Goal: Task Accomplishment & Management: Manage account settings

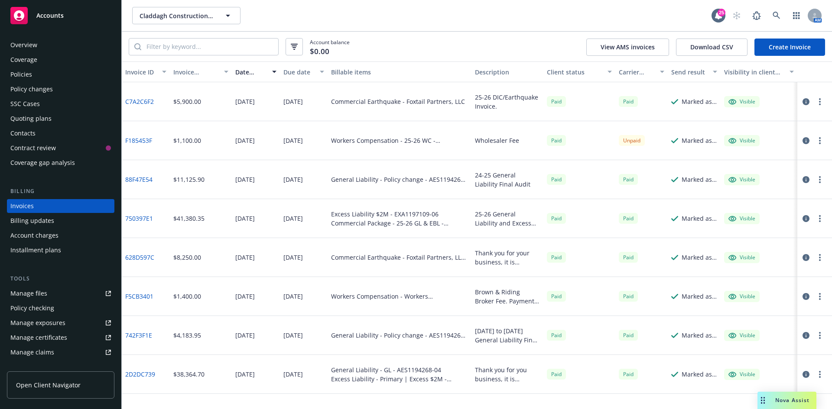
click at [46, 14] on span "Accounts" at bounding box center [49, 15] width 27 height 7
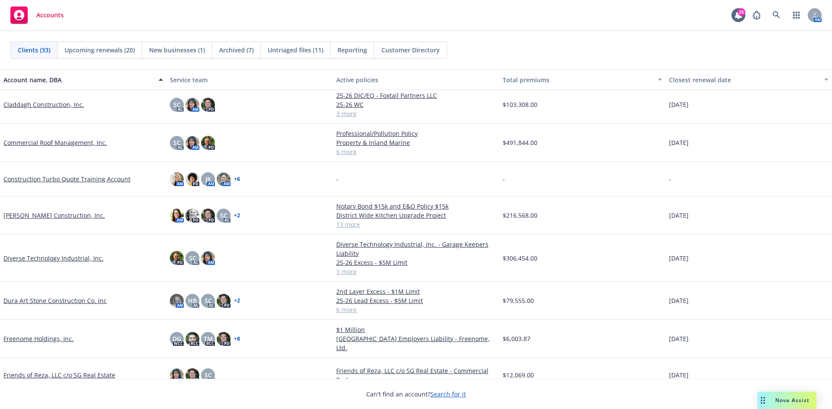
scroll to position [173, 0]
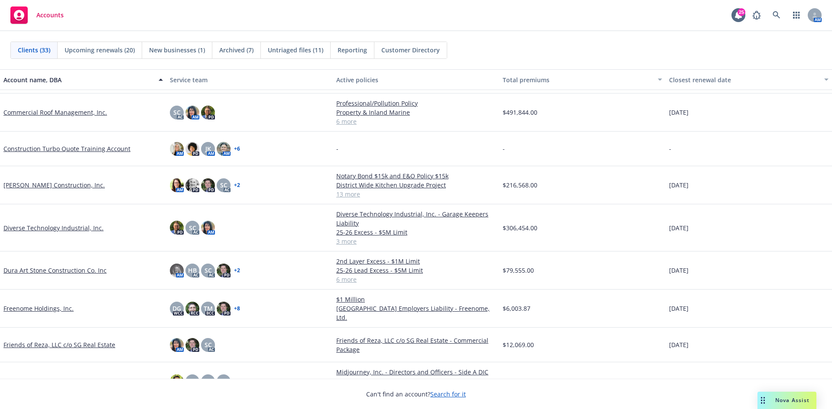
click at [52, 112] on link "Commercial Roof Management, Inc." at bounding box center [55, 112] width 104 height 9
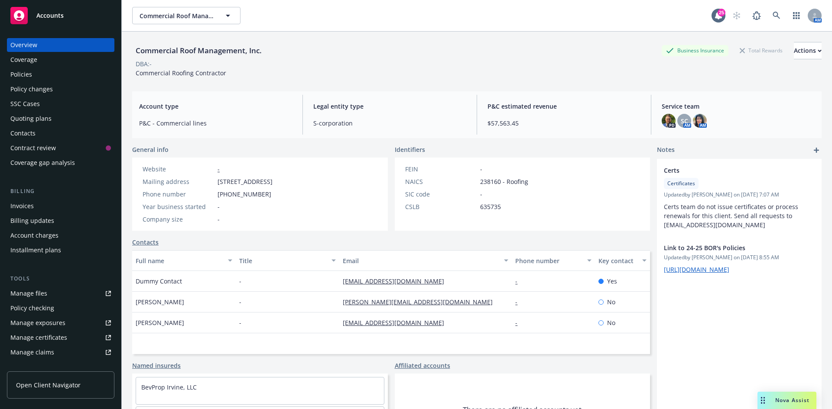
click at [37, 291] on div "Manage files" at bounding box center [28, 294] width 37 height 14
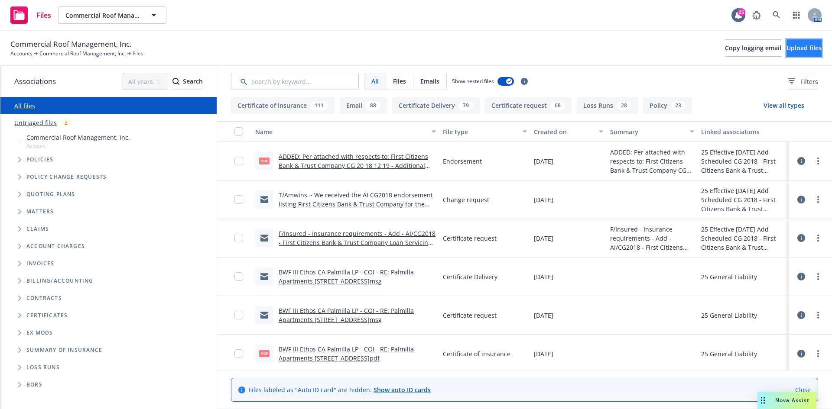
click at [800, 47] on span "Upload files" at bounding box center [803, 48] width 35 height 8
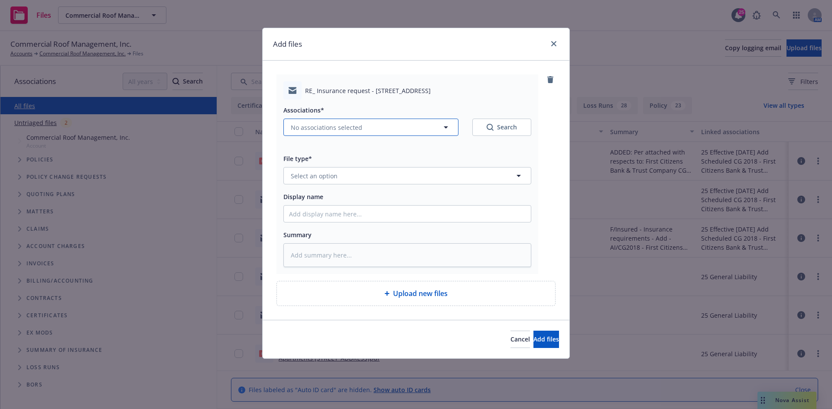
click at [292, 127] on span "No associations selected" at bounding box center [326, 127] width 71 height 9
type textarea "x"
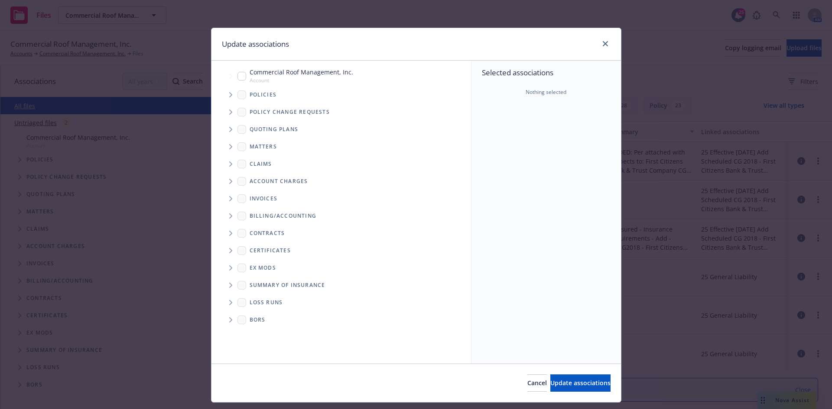
click at [224, 96] on span "Tree Example" at bounding box center [231, 95] width 14 height 14
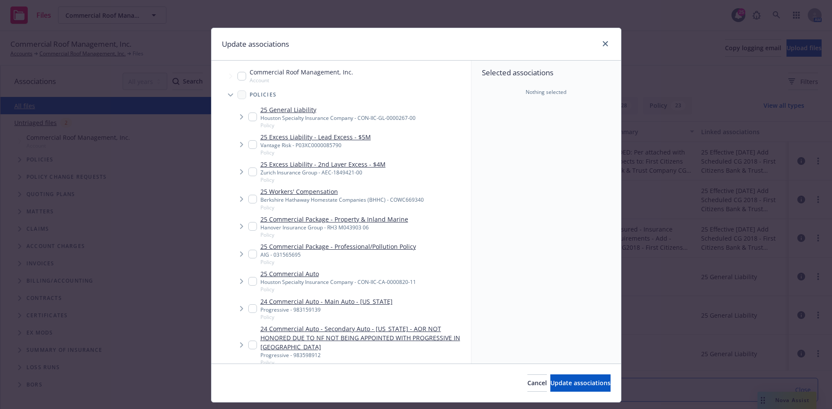
click at [250, 118] on input "Tree Example" at bounding box center [252, 117] width 9 height 9
checkbox input "true"
type textarea "x"
click at [248, 148] on input "Tree Example" at bounding box center [252, 144] width 9 height 9
checkbox input "true"
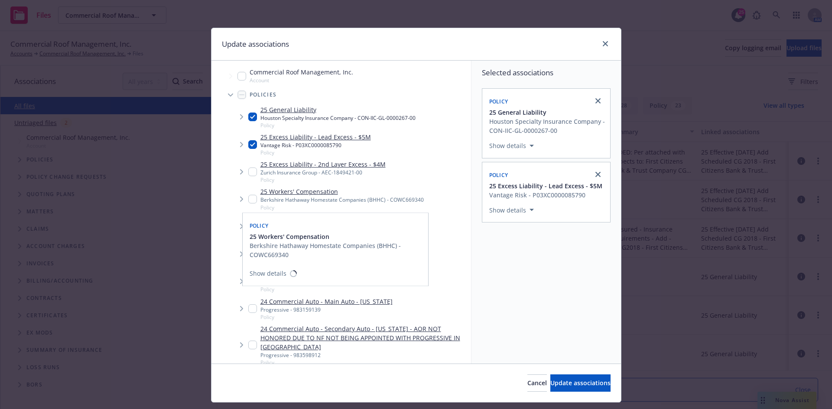
click at [248, 198] on input "Tree Example" at bounding box center [252, 199] width 9 height 9
checkbox input "true"
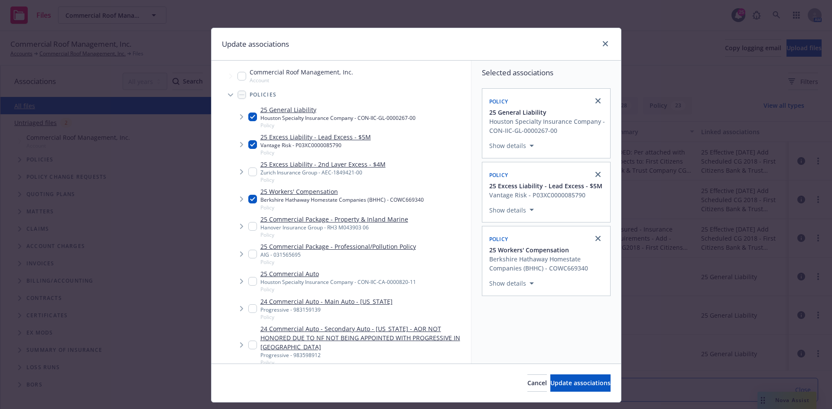
drag, startPoint x: 247, startPoint y: 281, endPoint x: 333, endPoint y: 300, distance: 87.9
click at [248, 281] on input "Tree Example" at bounding box center [252, 281] width 9 height 9
checkbox input "true"
click at [568, 388] on button "Update associations" at bounding box center [580, 383] width 60 height 17
type textarea "x"
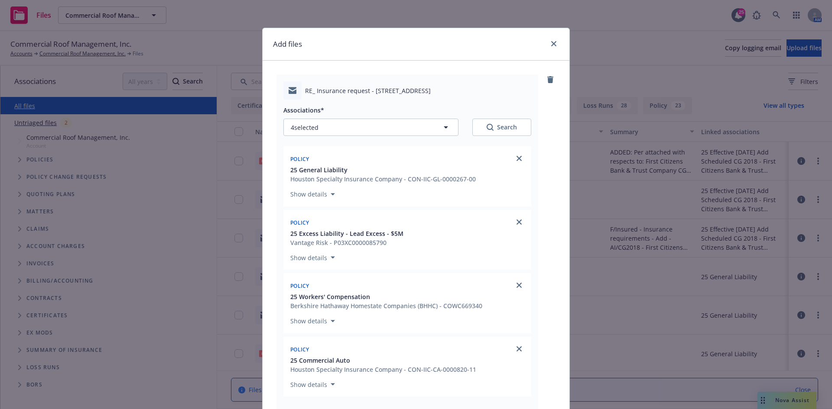
scroll to position [173, 0]
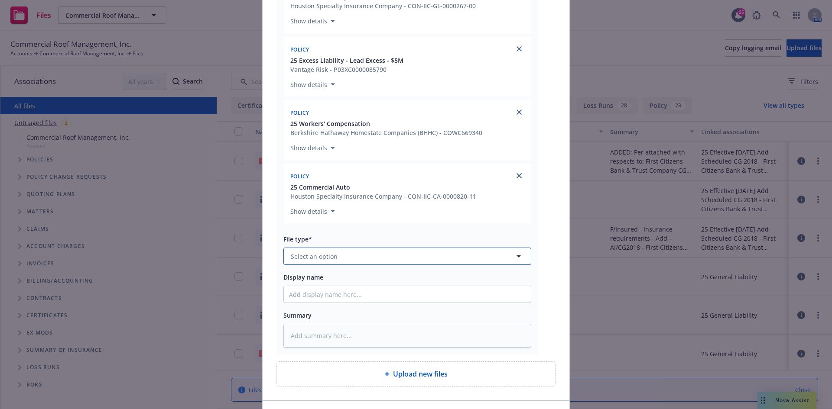
click at [382, 258] on button "Select an option" at bounding box center [407, 256] width 248 height 17
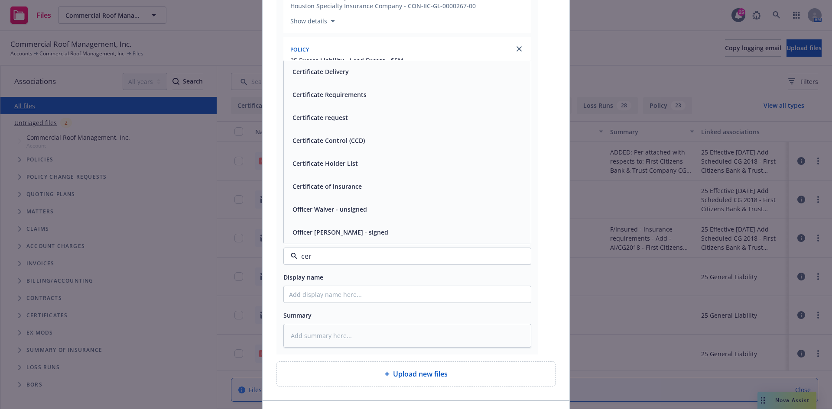
type input "cert"
click at [352, 120] on div "Certificate Delivery" at bounding box center [407, 117] width 237 height 13
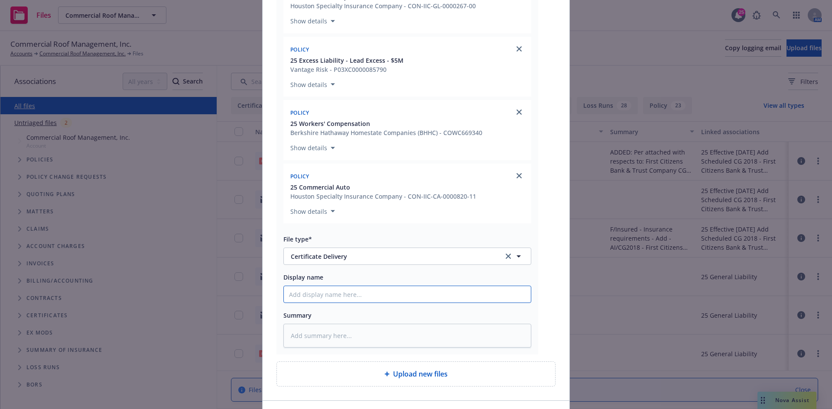
click at [339, 297] on input "Display name" at bounding box center [407, 294] width 247 height 16
paste input "Vista Emerald LLC, Starmont Shops at Stadium Towers - COI - RE: Service Locatio…"
type textarea "x"
type input "Vista Emerald LLC, Starmont Shops at Stadium Towers - COI - RE: Service Locatio…"
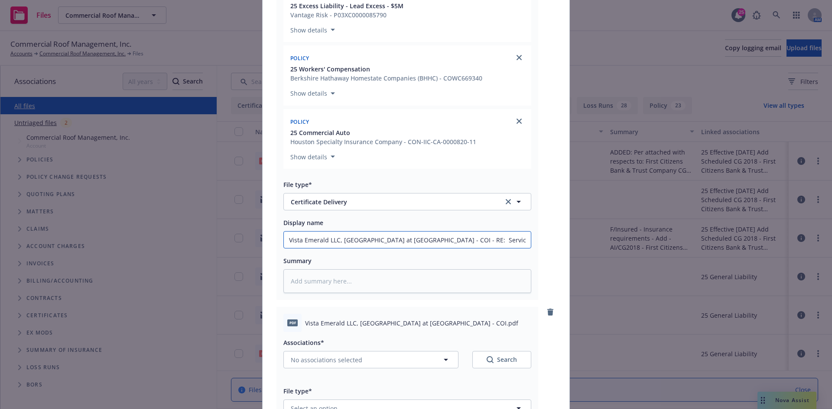
scroll to position [87, 0]
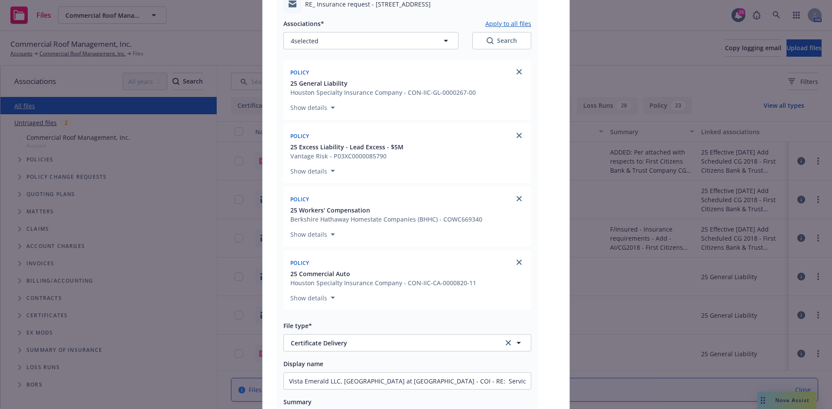
click at [513, 26] on button "Apply to all files" at bounding box center [508, 23] width 46 height 10
type textarea "x"
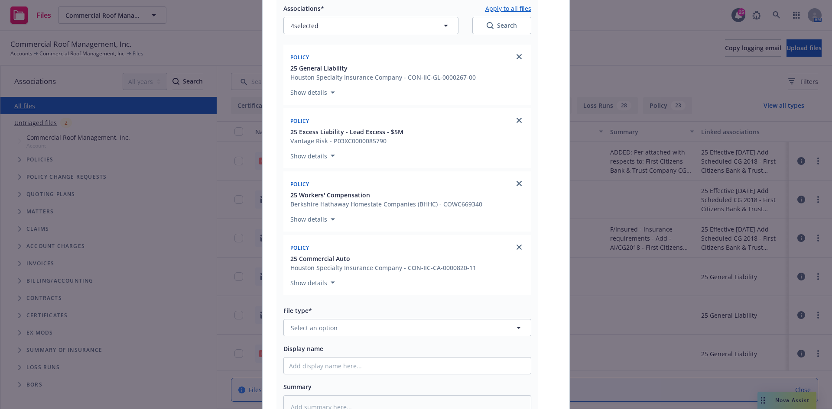
scroll to position [563, 0]
click at [385, 338] on div "Associations* Apply to all files 4 selected Search Policy 25 General Liability …" at bounding box center [407, 208] width 248 height 422
click at [387, 328] on button "Select an option" at bounding box center [407, 326] width 248 height 17
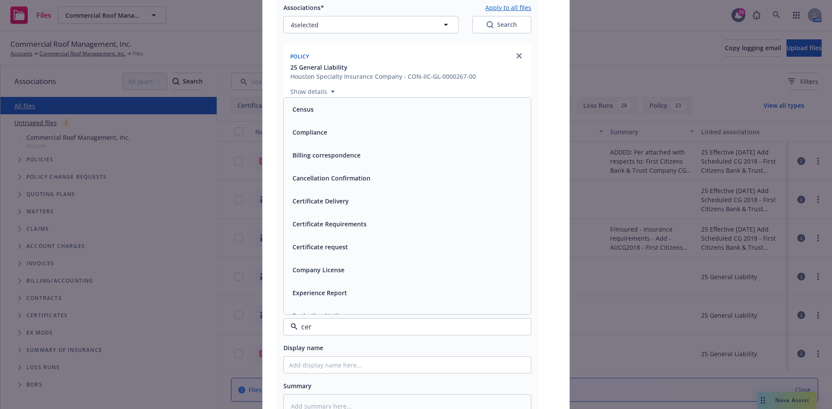
type input "cert"
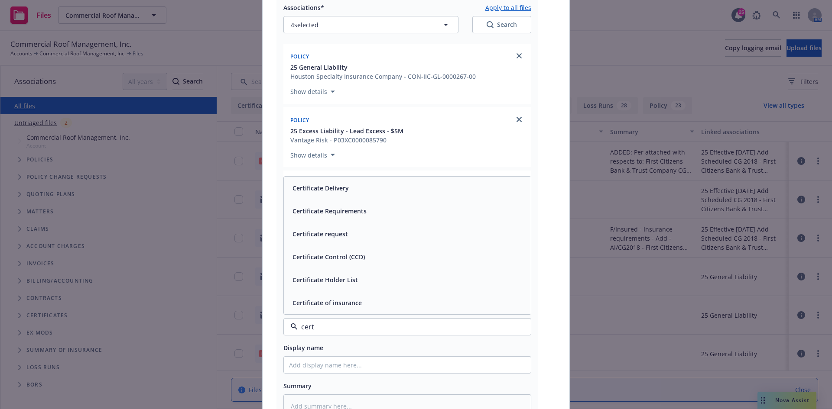
drag, startPoint x: 348, startPoint y: 303, endPoint x: 344, endPoint y: 315, distance: 11.8
click at [348, 304] on span "Certificate of insurance" at bounding box center [326, 303] width 69 height 9
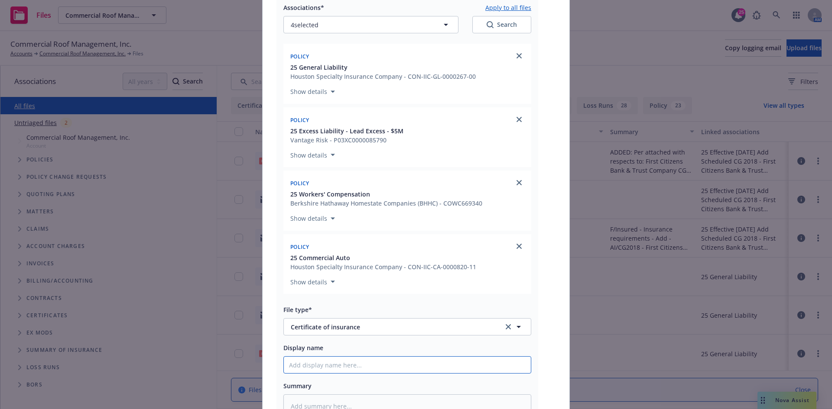
click at [328, 371] on input "Display name" at bounding box center [407, 365] width 247 height 16
paste input "Vista Emerald LLC, Starmont Shops at Stadium Towers - COI - RE: Service Locatio…"
type textarea "x"
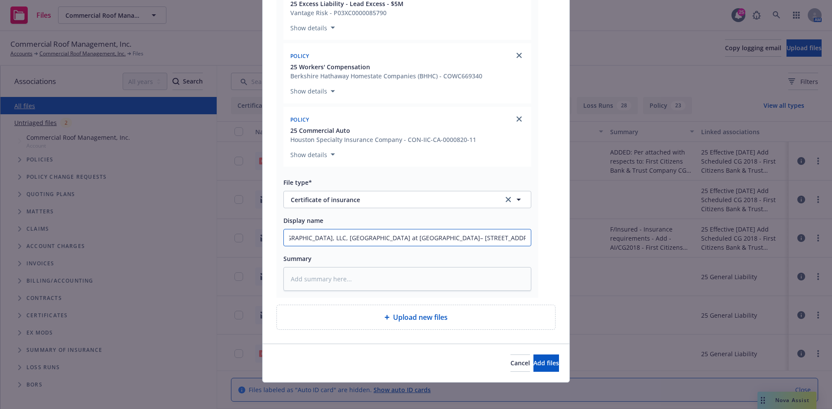
scroll to position [692, 0]
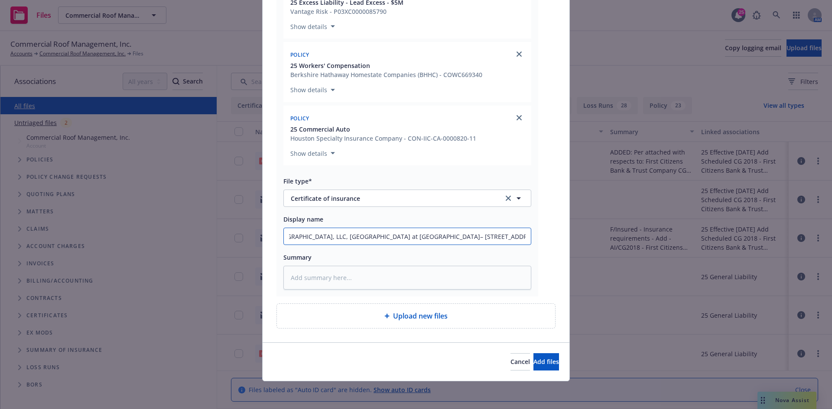
type input "Vista Emerald LLC, Starmont Shops at Stadium Towers - COI - RE: Service Locatio…"
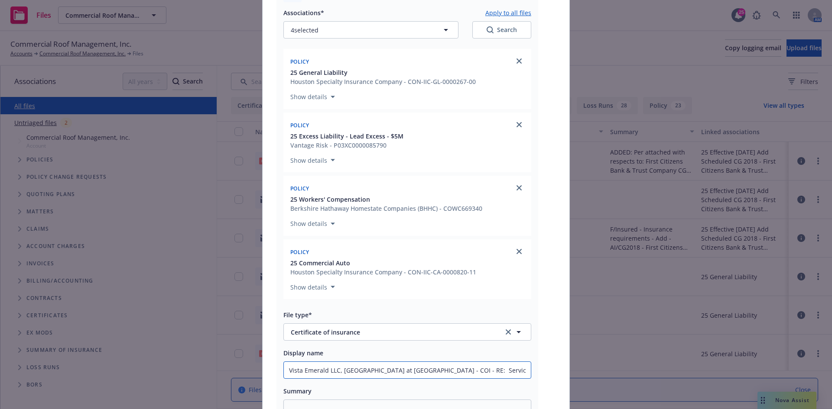
scroll to position [475, 0]
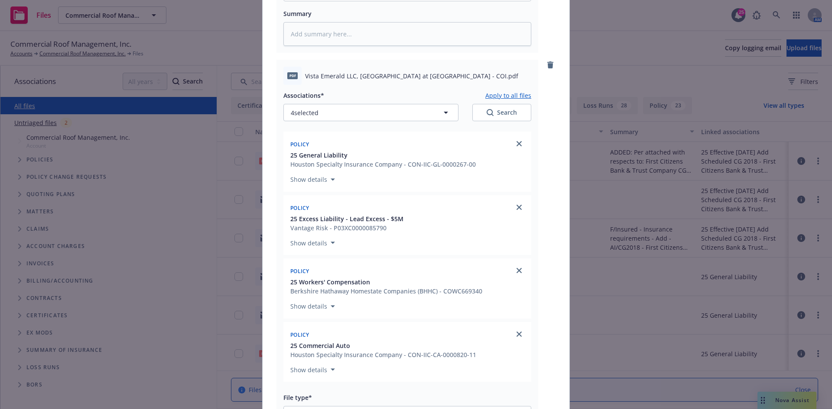
click at [516, 94] on button "Apply to all files" at bounding box center [508, 95] width 46 height 10
type textarea "x"
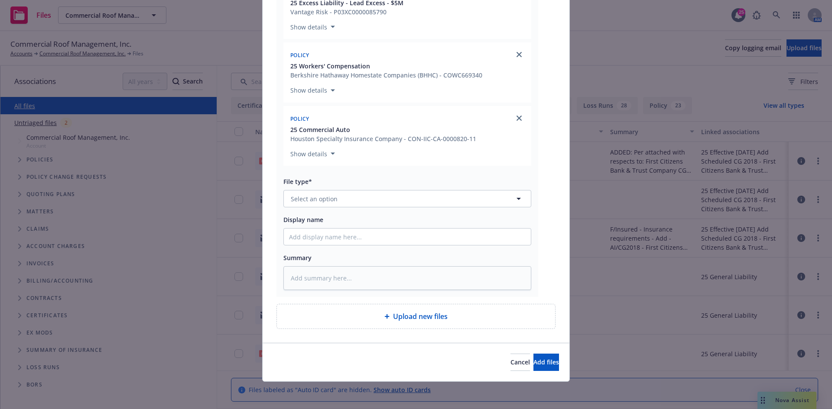
scroll to position [1153, 0]
click at [371, 199] on button "Select an option" at bounding box center [407, 198] width 248 height 17
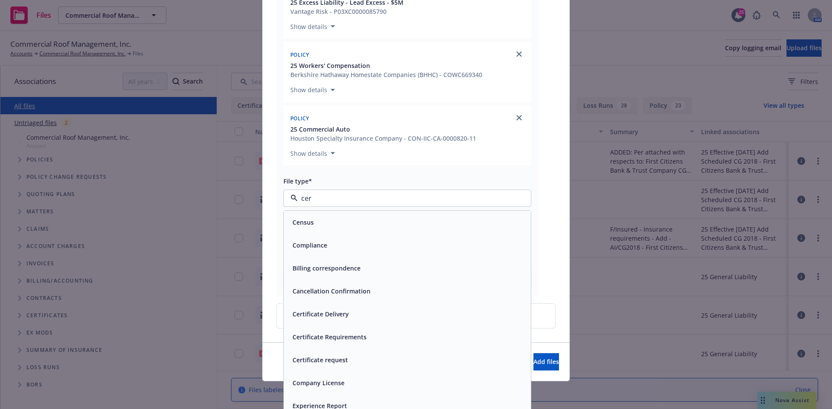
type input "cert"
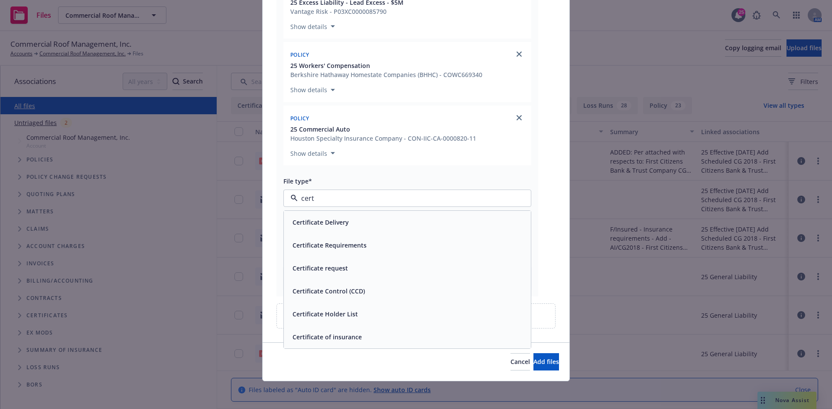
click at [366, 244] on div "Certificate Requirements" at bounding box center [407, 245] width 237 height 13
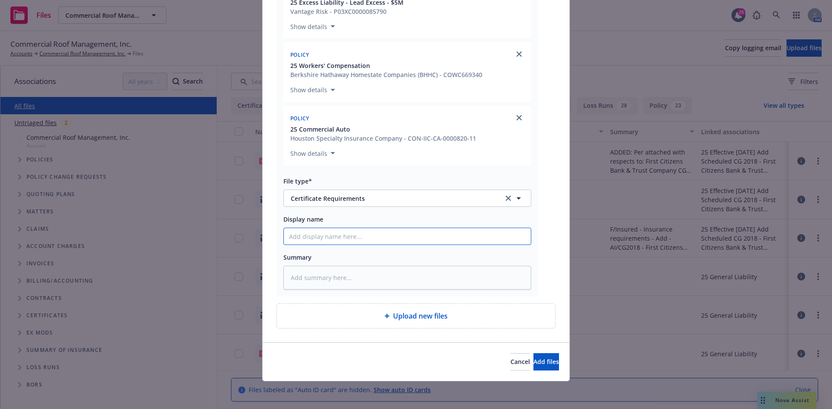
click at [348, 236] on input "Display name" at bounding box center [407, 236] width 247 height 16
paste input "Vista Emerald LLC, Starmont Shops at Stadium Towers - COI - RE: Service Locatio…"
type textarea "x"
type input "Vista Emerald LLC, Starmont Shops at Stadium Towers - COI - RE: Service Locatio…"
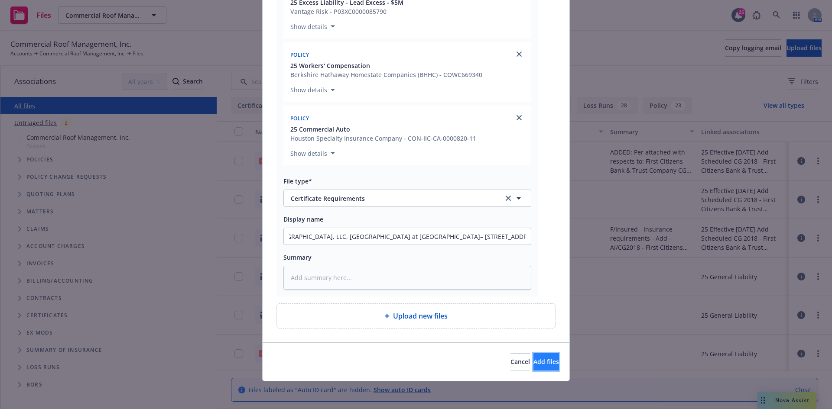
scroll to position [0, 0]
click at [533, 363] on span "Add files" at bounding box center [546, 362] width 26 height 8
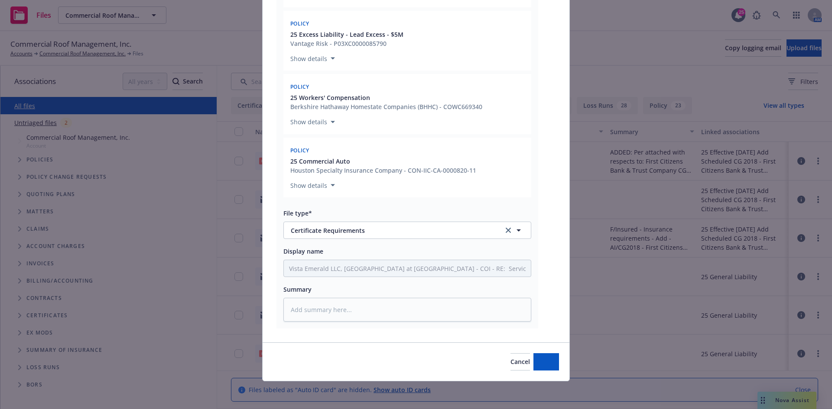
scroll to position [1121, 0]
type textarea "x"
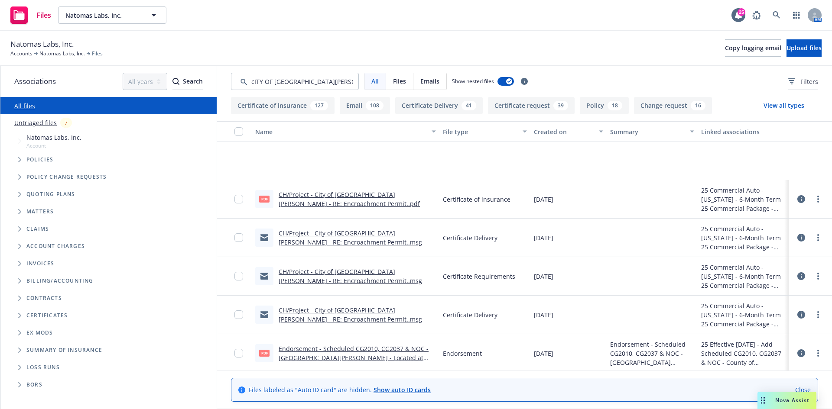
scroll to position [87, 0]
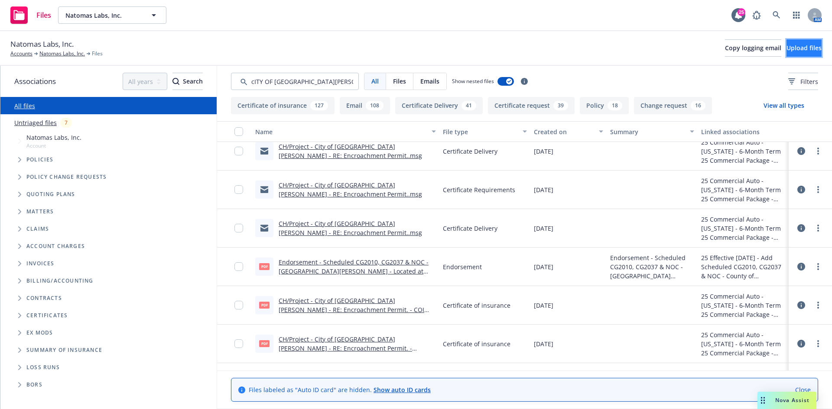
click at [794, 49] on span "Upload files" at bounding box center [803, 48] width 35 height 8
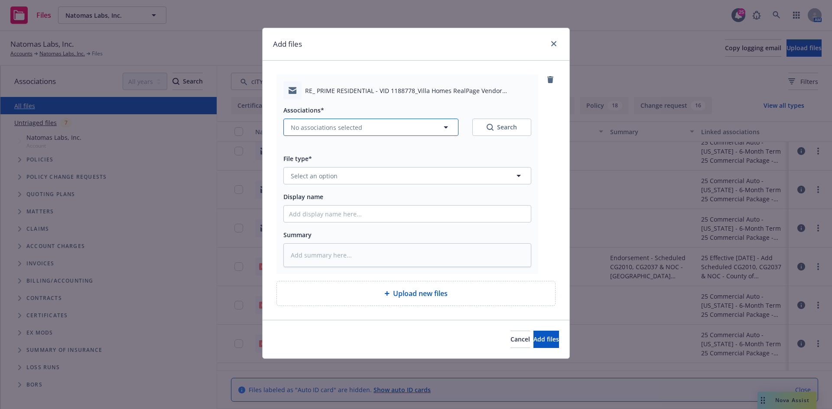
click at [339, 124] on span "No associations selected" at bounding box center [326, 127] width 71 height 9
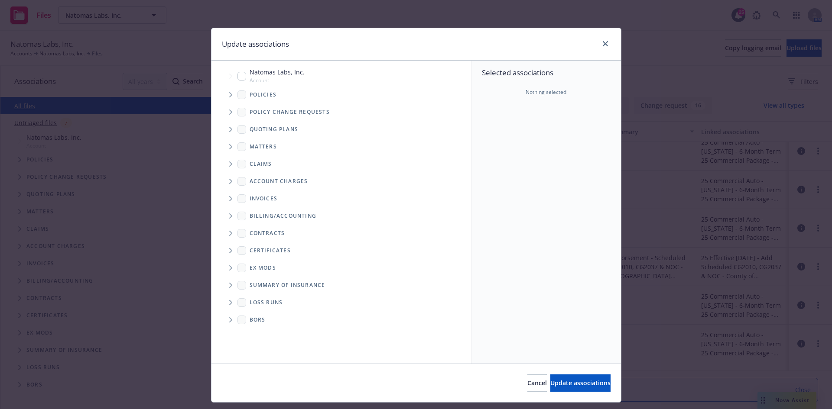
click at [225, 92] on span "Tree Example" at bounding box center [231, 95] width 14 height 14
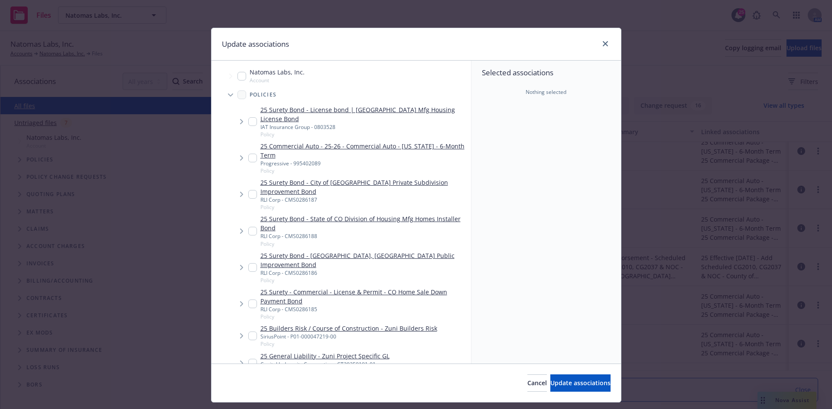
type textarea "x"
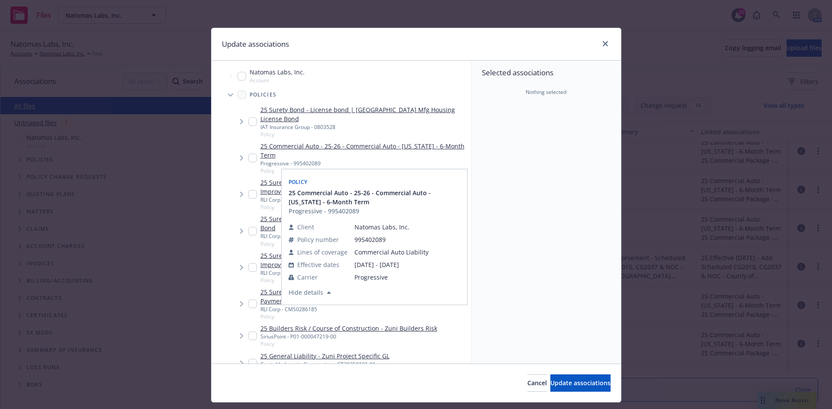
click at [254, 146] on div "25 Commercial Auto - 25-26 - Commercial Auto - [US_STATE] - 6-Month Term Progre…" at bounding box center [357, 158] width 219 height 33
checkbox input "true"
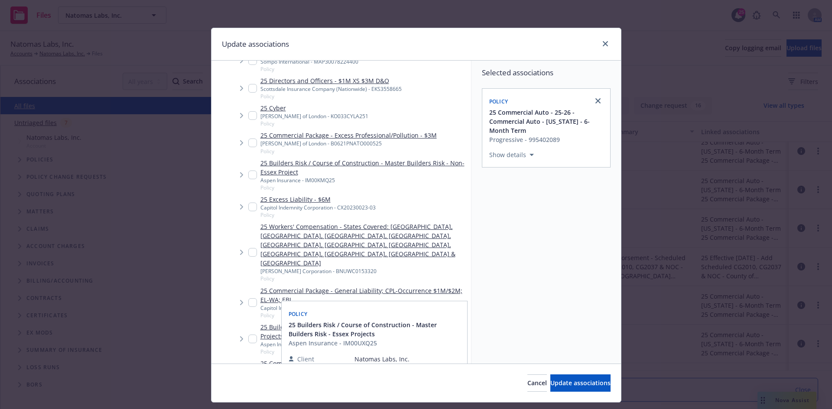
scroll to position [737, 0]
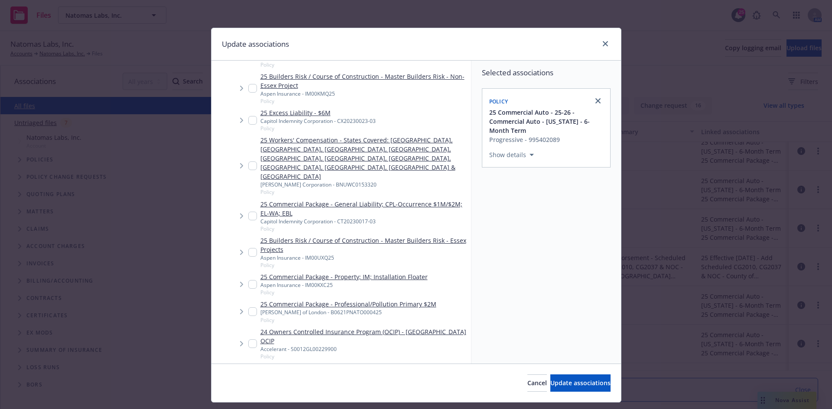
click at [250, 212] on input "Tree Example" at bounding box center [252, 216] width 9 height 9
checkbox input "true"
click at [251, 162] on input "Tree Example" at bounding box center [252, 166] width 9 height 9
checkbox input "true"
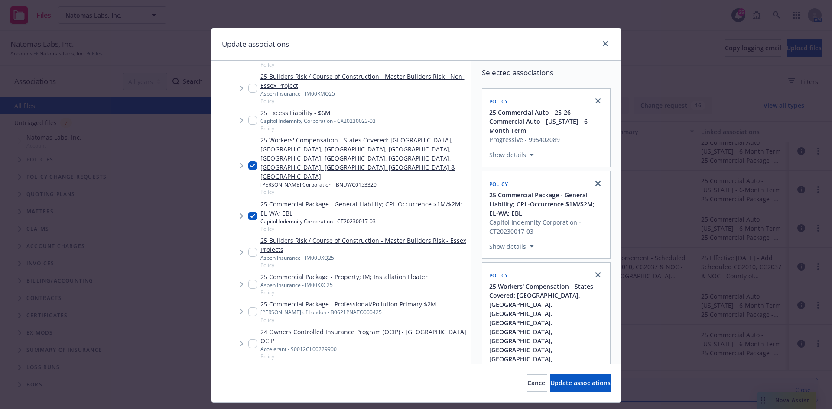
click at [251, 116] on input "Tree Example" at bounding box center [252, 120] width 9 height 9
checkbox input "true"
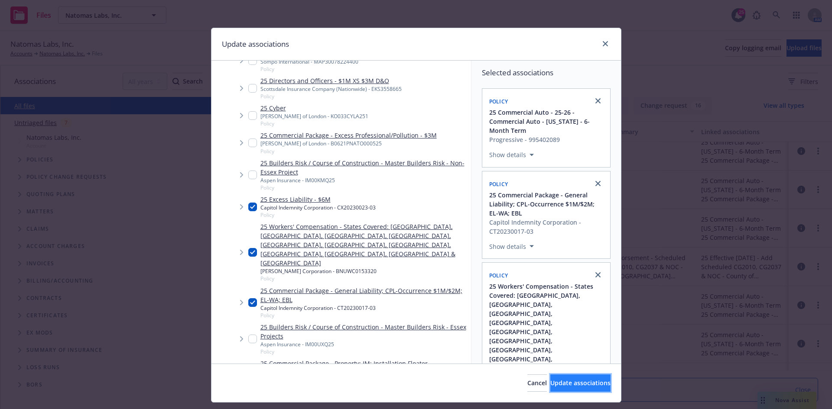
click at [565, 387] on span "Update associations" at bounding box center [580, 383] width 60 height 8
type textarea "x"
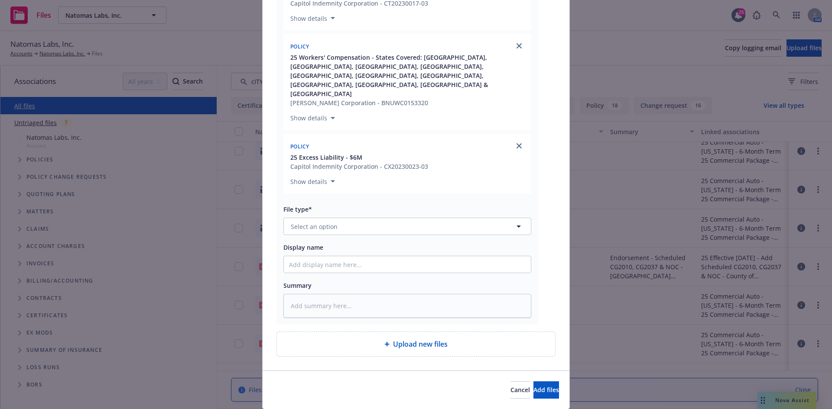
scroll to position [250, 0]
click at [411, 217] on button "Select an option" at bounding box center [407, 225] width 248 height 17
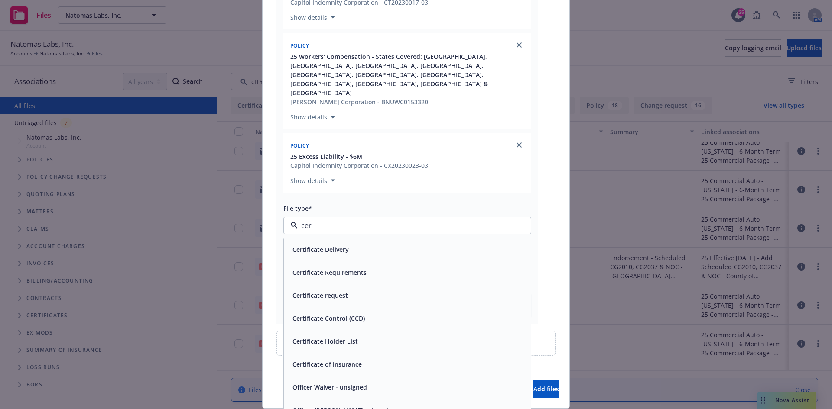
type input "cert"
click at [373, 244] on div "Certificate Delivery" at bounding box center [407, 250] width 237 height 13
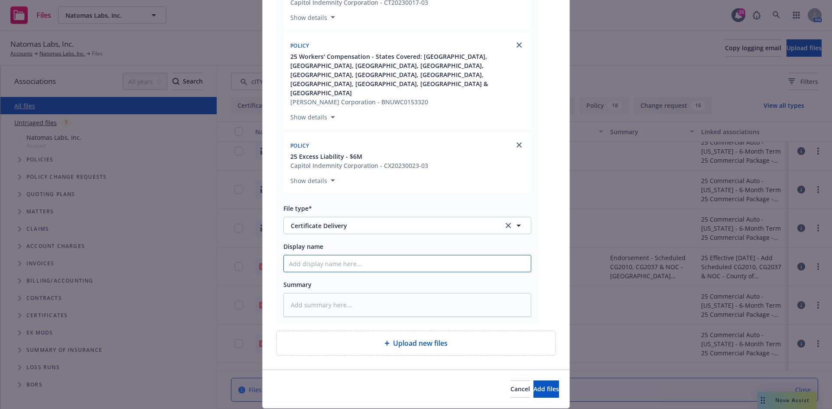
click at [327, 256] on input "Display name" at bounding box center [407, 264] width 247 height 16
type textarea "x"
type input "P"
type textarea "x"
type input "Pr"
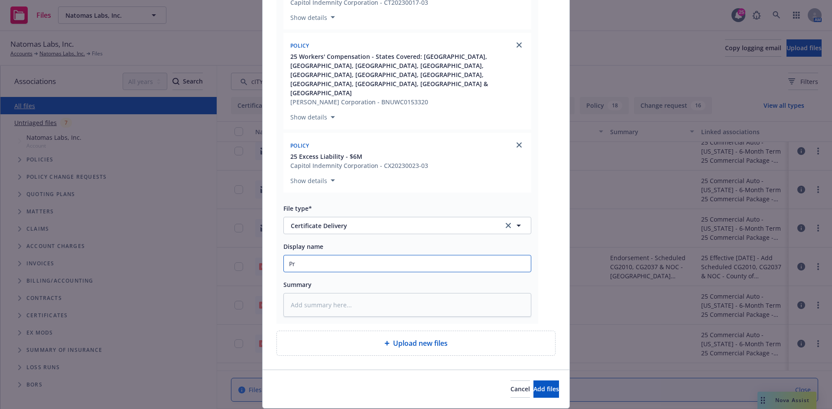
type textarea "x"
type input "Pri"
type textarea "x"
type input "Prim"
type textarea "x"
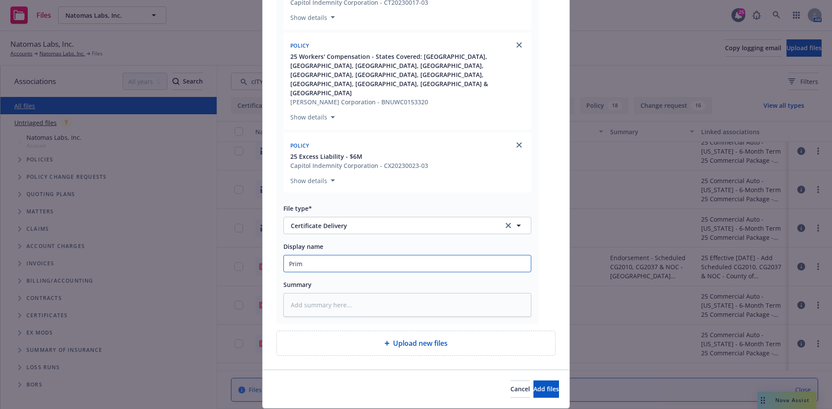
type input "Prime"
type textarea "x"
type input "Prime"
type textarea "x"
type input "Prime R"
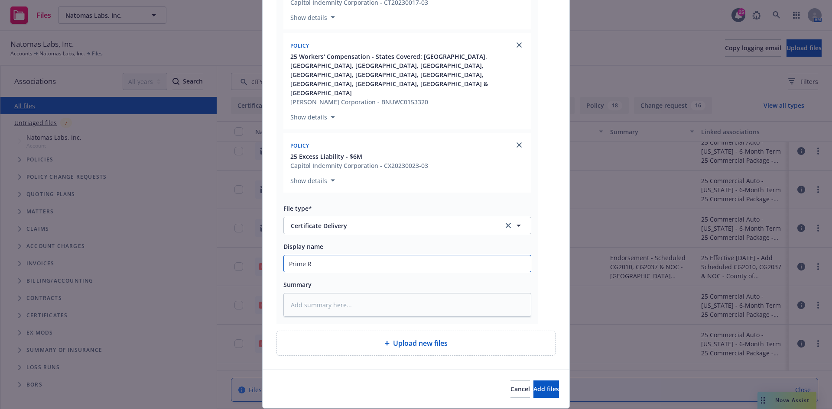
type textarea "x"
type input "Prime Re"
type textarea "x"
type input "Prime Res"
type textarea "x"
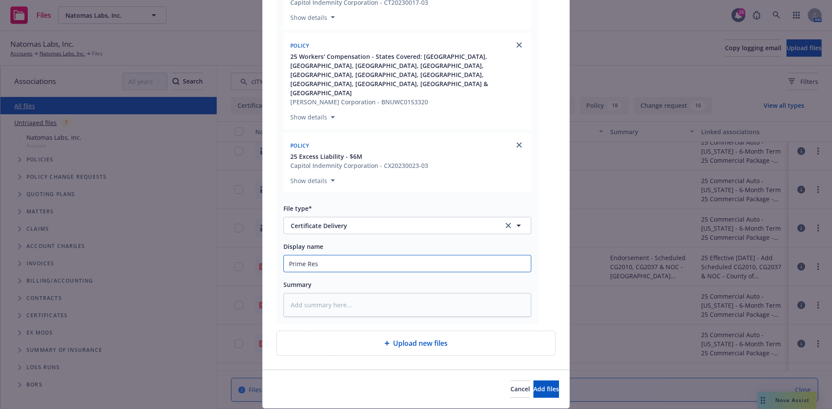
type input "Prime Resi"
type textarea "x"
type input "Prime Resid"
type textarea "x"
type input "Prime Reside"
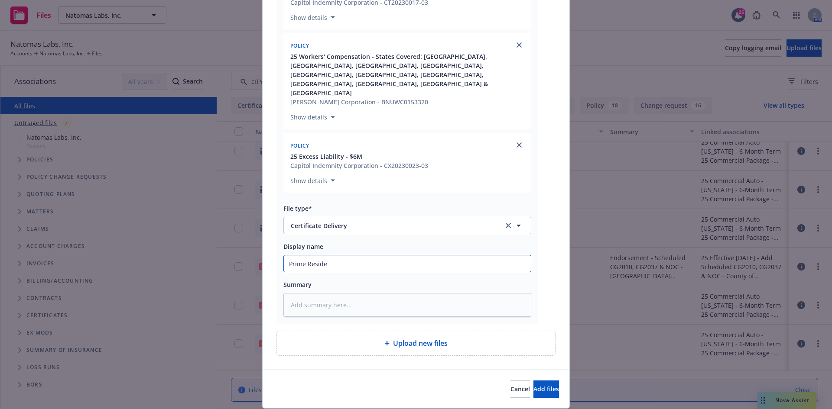
type textarea "x"
type input "Prime Residen"
type textarea "x"
type input "Prime Resident"
type textarea "x"
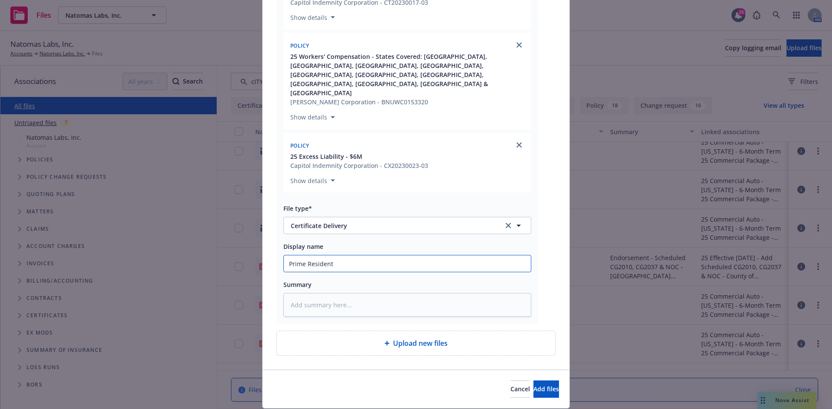
type input "Prime Residenti"
type textarea "x"
type input "Prime Residentia"
type textarea "x"
type input "Prime Residential"
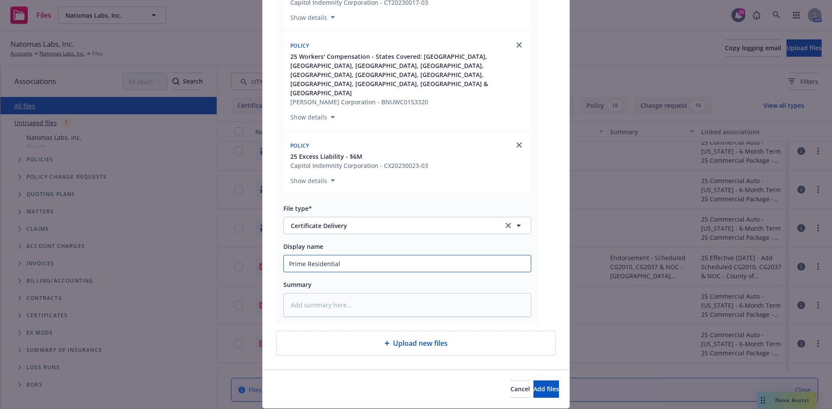
type textarea "x"
type input "Prime Residential"
type textarea "x"
type input "Prime Residential c"
type textarea "x"
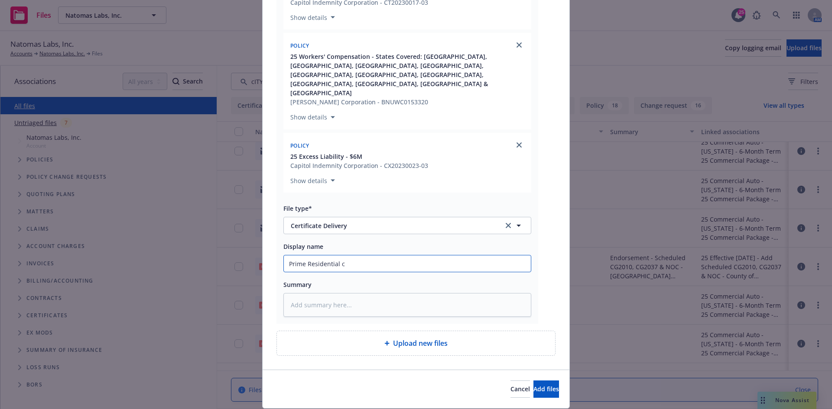
type input "Prime Residential c/"
type textarea "x"
type input "Prime Residential c/o"
type textarea "x"
type input "Prime Residential c/o"
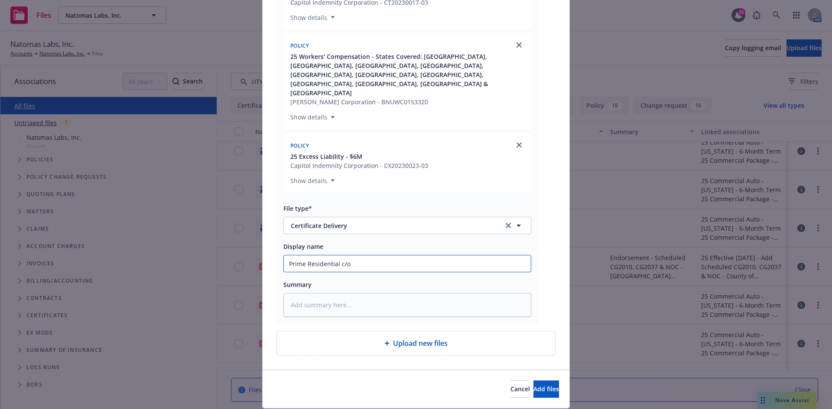
type textarea "x"
type input "Prime Residential c/o R"
type textarea "x"
type input "Prime Residential c/o Re"
type textarea "x"
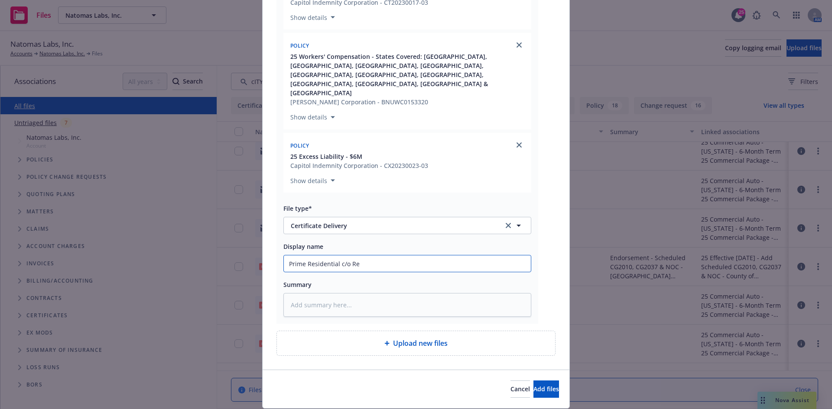
type input "Prime Residential c/o Rea"
type textarea "x"
type input "Prime Residential c/o Real"
type textarea "x"
type input "Prime Residential c/o Real"
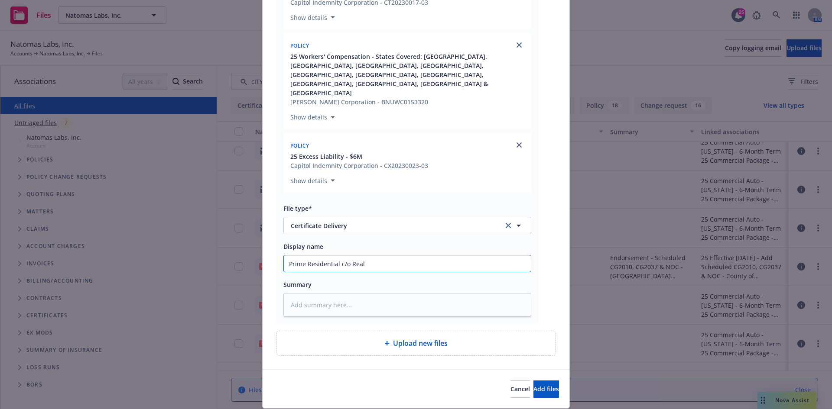
type textarea "x"
type input "Prime Residential c/o Real P"
type textarea "x"
type input "Prime Residential c/o Real"
type textarea "x"
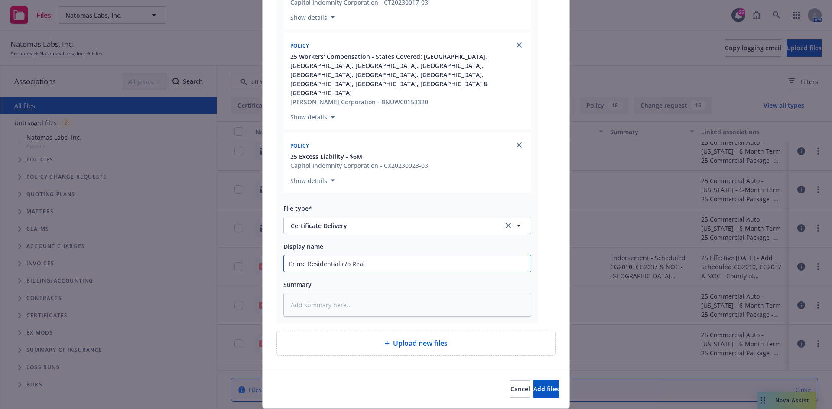
type input "Prime Residential c/o Real"
type textarea "x"
type input "Prime Residential c/o RealP"
type textarea "x"
type input "Prime Residential c/o RealPa"
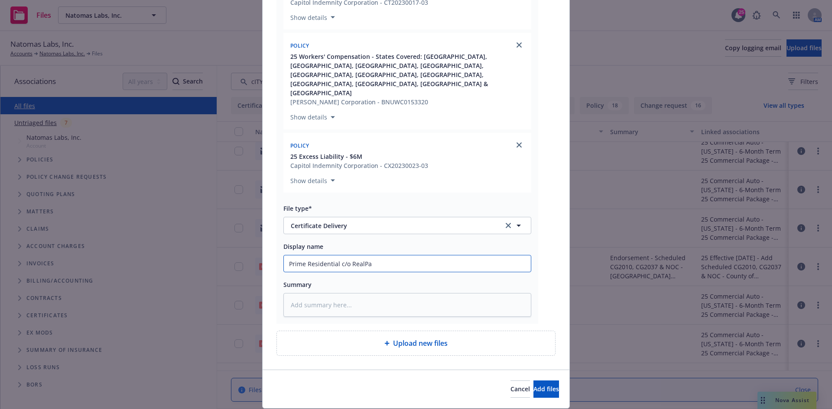
type textarea "x"
type input "Prime Residential c/o RealPag"
type textarea "x"
type input "Prime Residential c/o RealPa"
type textarea "x"
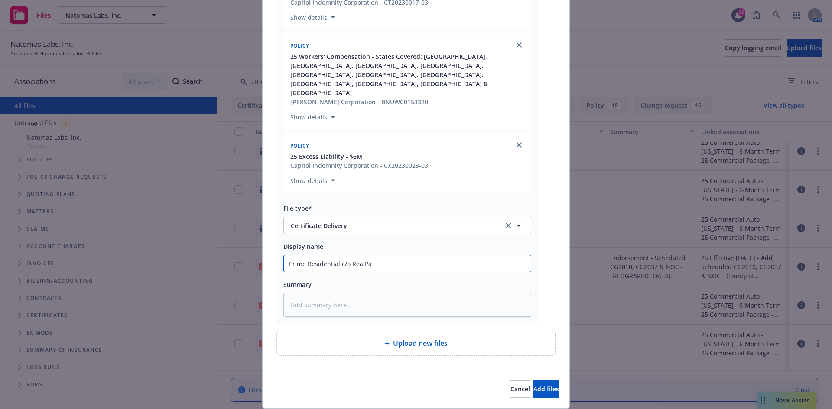
type input "Prime Residential c/o RealP"
type textarea "x"
type input "Prime Residential c/o Real"
type textarea "x"
type input "Prime Residential c/o Real"
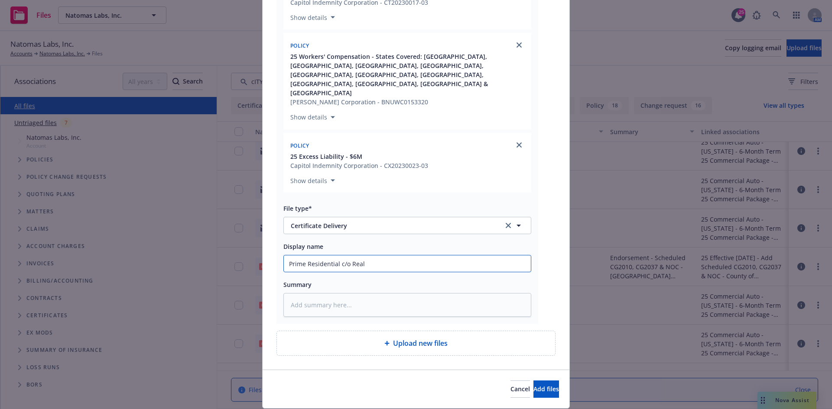
type textarea "x"
type input "Prime Residential c/o Real P"
type textarea "x"
type input "Prime Residential c/o Real Pa"
type textarea "x"
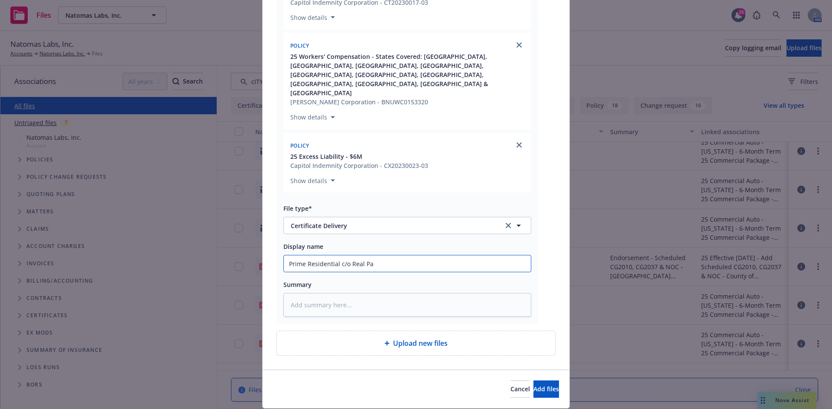
type input "Prime Residential c/o Real Pag"
type textarea "x"
type input "Prime Residential c/o Real Page"
type textarea "x"
type input "Prime Residential c/o Real Page"
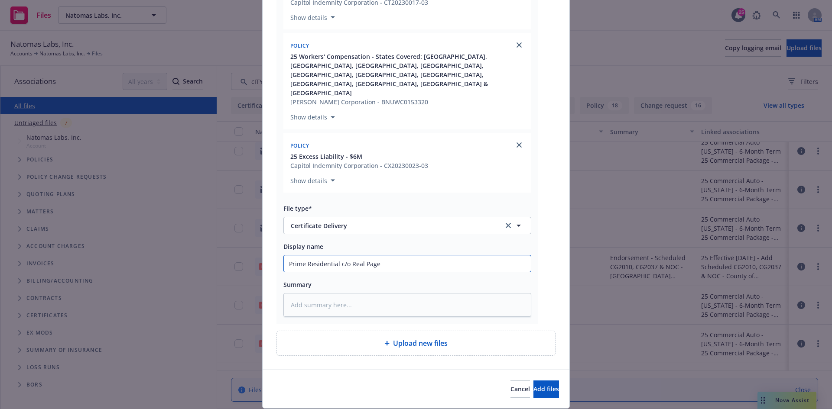
type textarea "x"
type input "Prime Residential c/o Real Page -"
type textarea "x"
type input "Prime Residential c/o Real Page -"
type textarea "x"
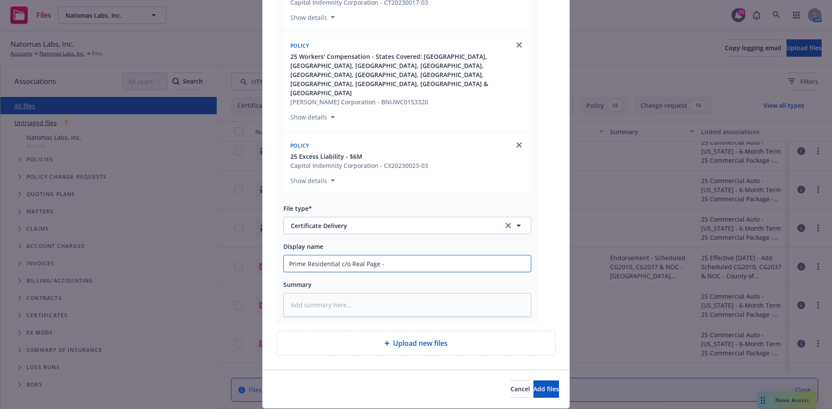
type input "Prime Residential c/o Real Page - C"
type textarea "x"
type input "Prime Residential c/o Real Page - CO"
type textarea "x"
type input "Prime Residential c/o Real Page - COI"
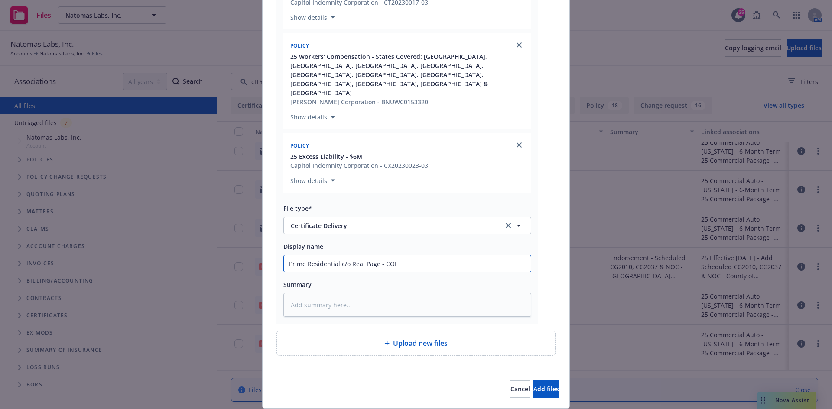
type textarea "x"
type input "Prime Residential c/o Real Page - COI"
type textarea "x"
type input "Prime Residential c/o Real Page - COI -"
type textarea "x"
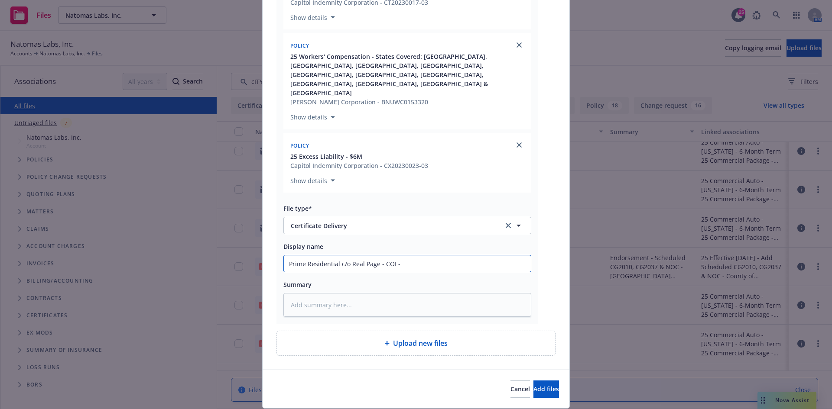
type input "Prime Residential c/o Real Page - COI -"
type textarea "x"
type input "Prime Residential c/o Real Page - COI - W"
type textarea "x"
type input "Prime Residential c/o Real Page - COI - WP"
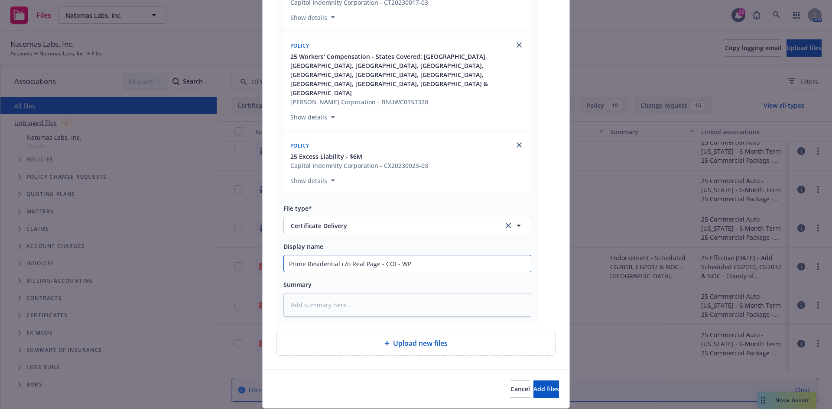
type textarea "x"
type input "Prime Residential c/o Real Page - COI - WPB"
type textarea "x"
type input "Prime Residential c/o Real Page - COI - WPBM"
type textarea "x"
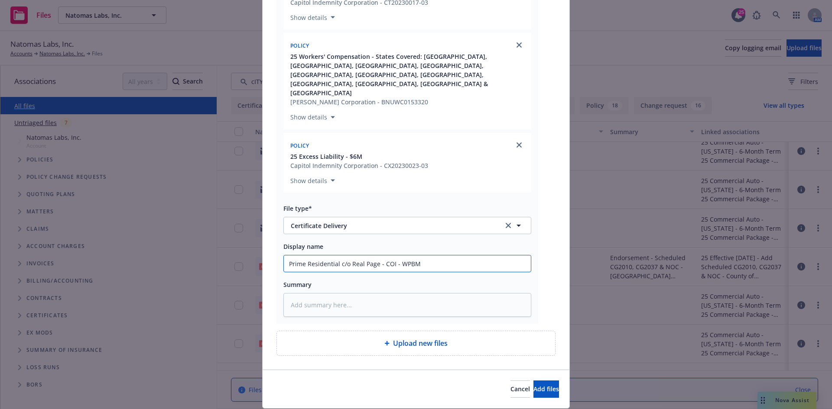
type input "Prime Residential c/o Real Page - COI - WPB"
type textarea "x"
type input "Prime Residential c/o Real Page - COI - WPBN"
type textarea "x"
type input "Prime Residential c/o Real Page - COI - WPBNI"
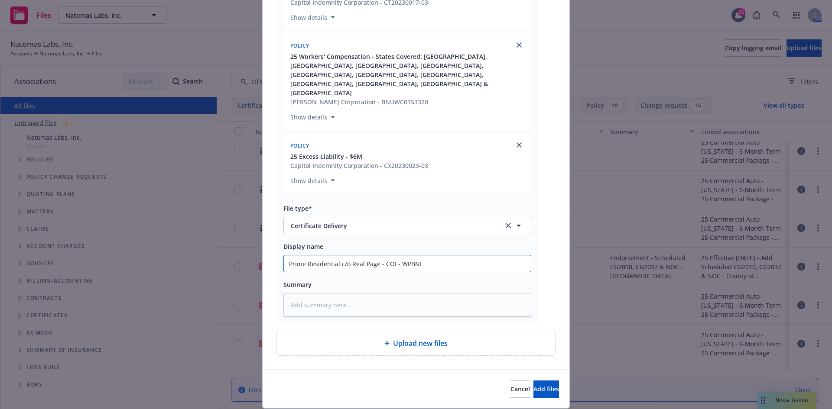
type textarea "x"
drag, startPoint x: 435, startPoint y: 237, endPoint x: 41, endPoint y: 226, distance: 394.9
click at [41, 226] on div "Add files RE_ PRIME RESIDENTIAL - VID 1188778_Villa Homes RealPage Vendor Crede…" at bounding box center [416, 204] width 832 height 409
type input "Prime Residential c/o Real Page - COI - WPBNI"
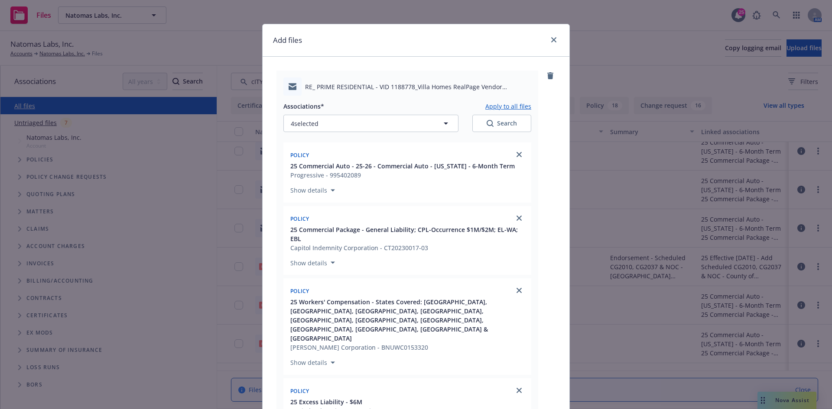
scroll to position [0, 0]
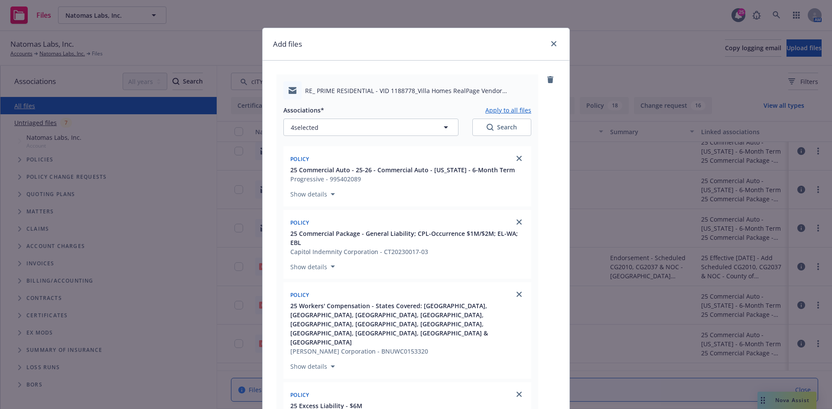
click at [493, 110] on button "Apply to all files" at bounding box center [508, 110] width 46 height 10
type textarea "x"
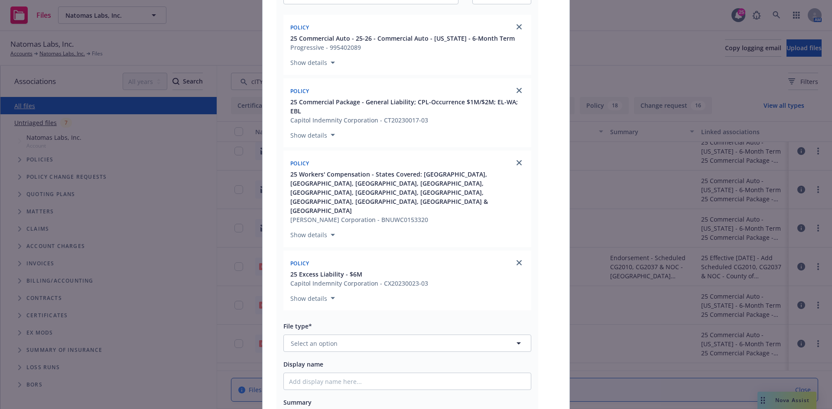
scroll to position [693, 0]
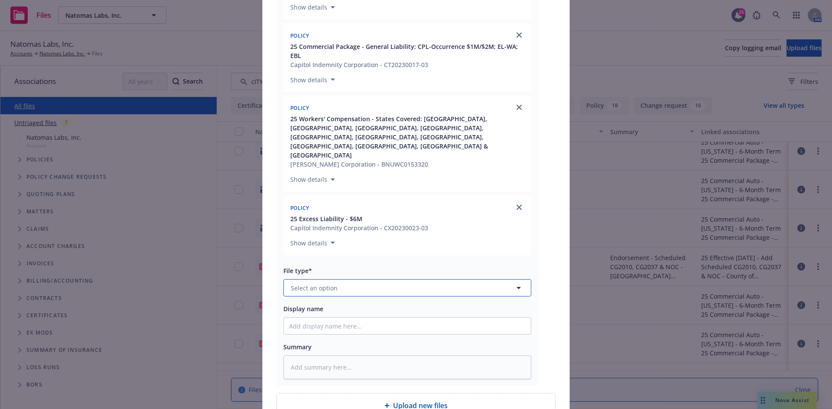
click at [373, 279] on button "Select an option" at bounding box center [407, 287] width 248 height 17
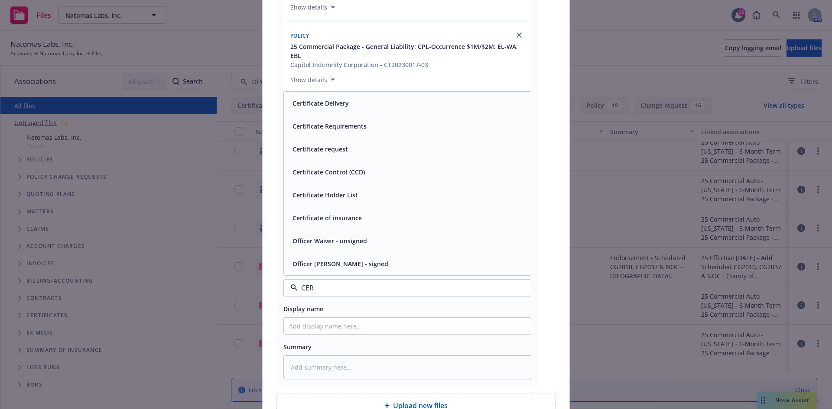
type input "CERT"
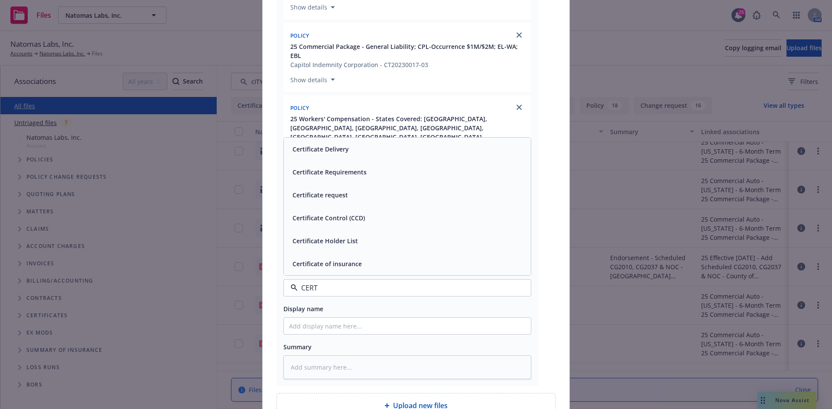
click at [320, 253] on div "Certificate of insurance" at bounding box center [407, 264] width 247 height 23
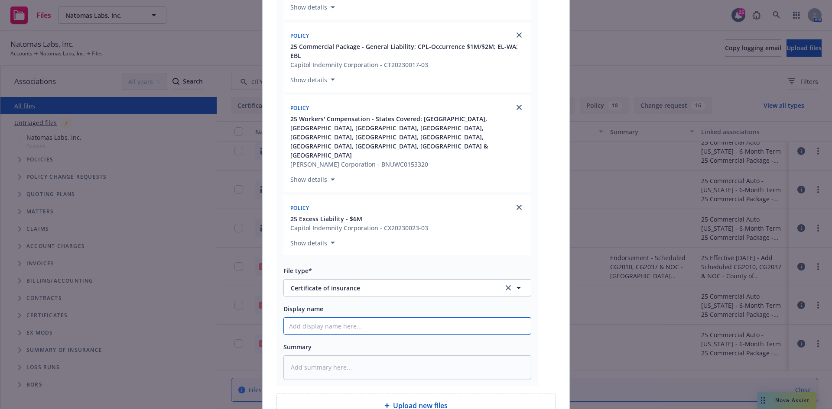
click at [328, 318] on input "Display name" at bounding box center [407, 326] width 247 height 16
paste input "Prime Residential c/o Real Page - COI - WPBNI"
type textarea "x"
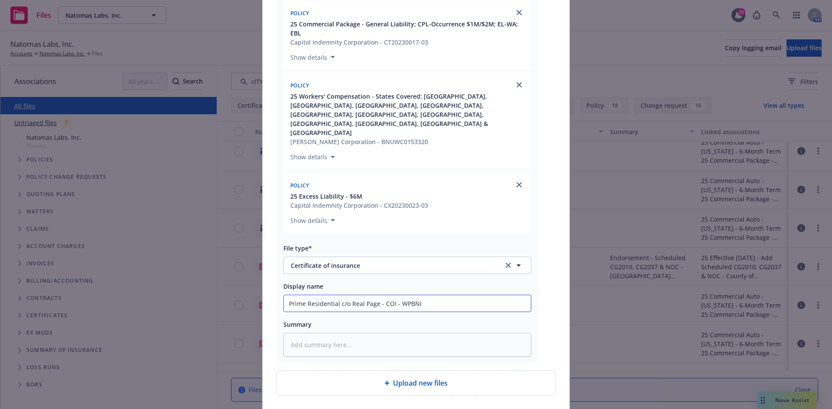
scroll to position [728, 0]
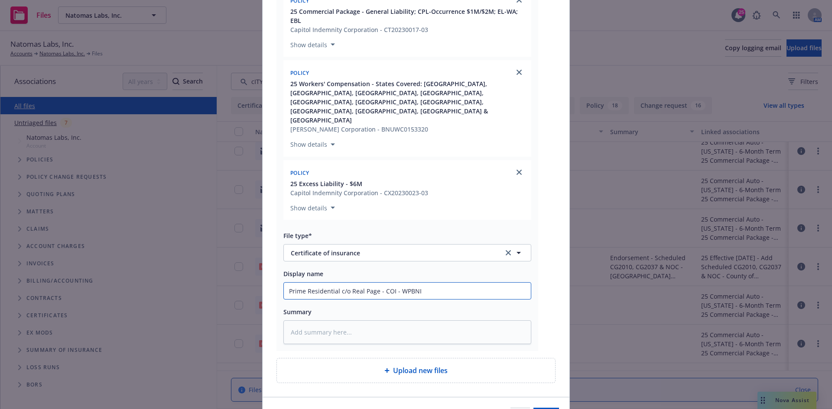
type input "Prime Residential c/o Real Page - COI - WPBNI"
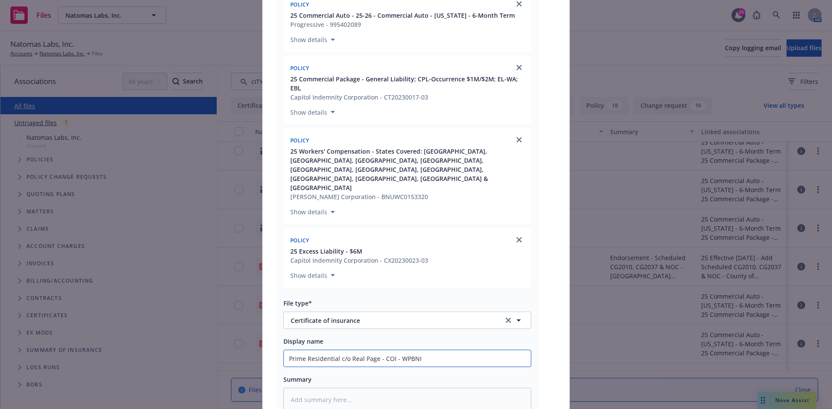
scroll to position [555, 0]
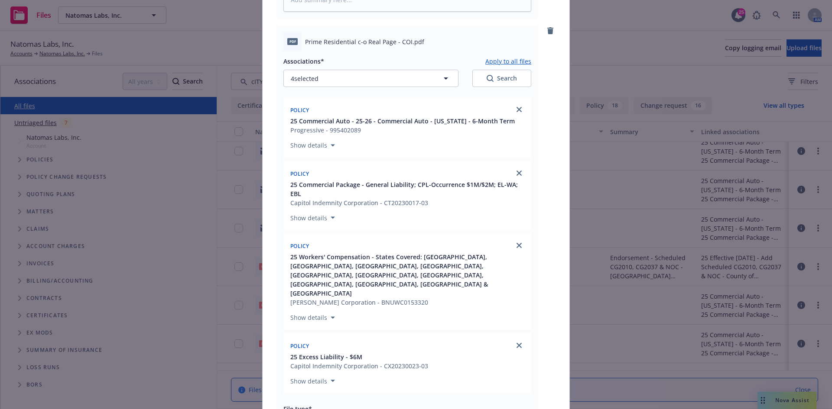
click at [499, 56] on button "Apply to all files" at bounding box center [508, 61] width 46 height 10
type textarea "x"
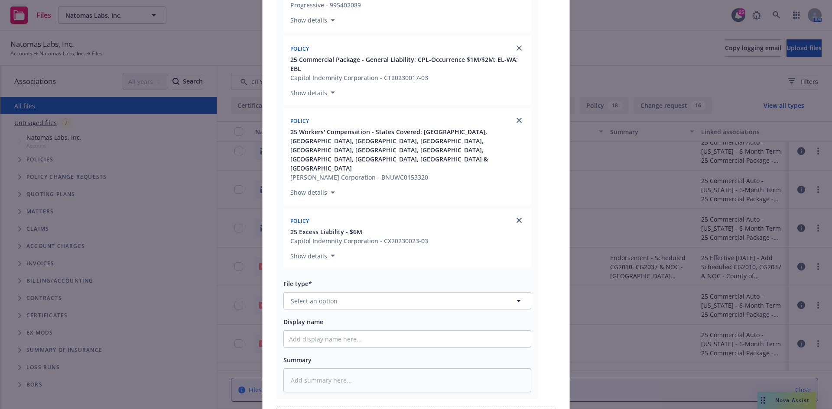
scroll to position [1205, 0]
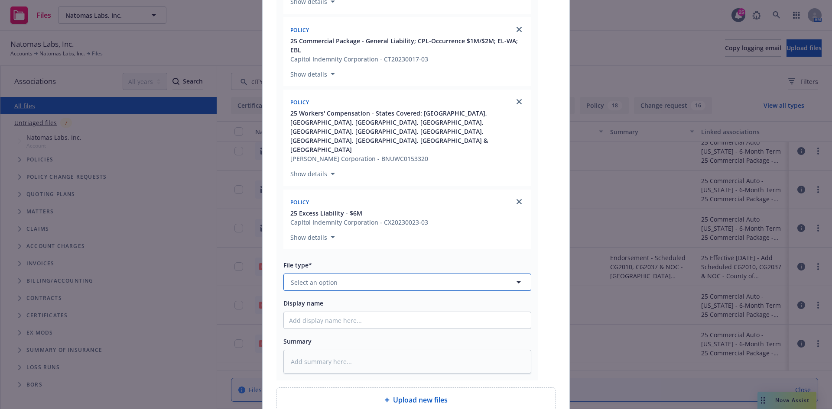
click at [403, 274] on button "Select an option" at bounding box center [407, 282] width 248 height 17
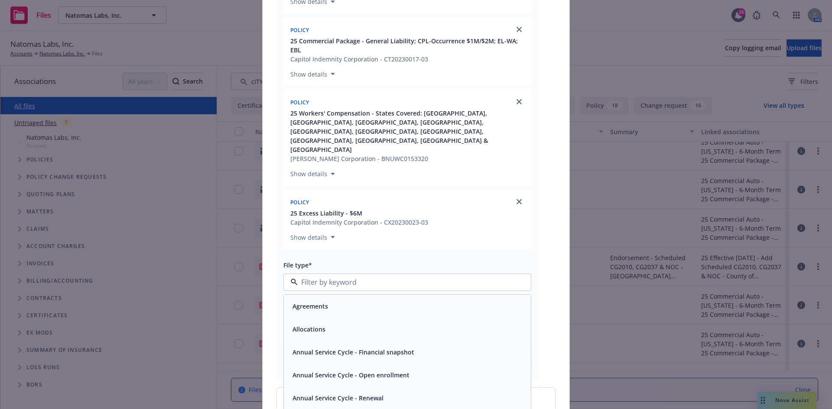
type input "V"
type input "CERT"
click at [359, 346] on div "Certificate request" at bounding box center [407, 352] width 237 height 13
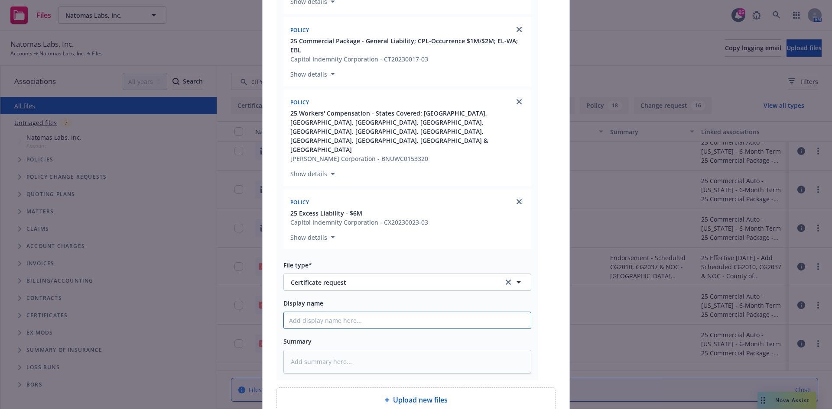
click at [311, 312] on input "Display name" at bounding box center [407, 320] width 247 height 16
paste input "Prime Residential c/o Real Page - COI - WPBNI"
type textarea "x"
type input "Prime Residential c/o Real Page - COI - WPBNI"
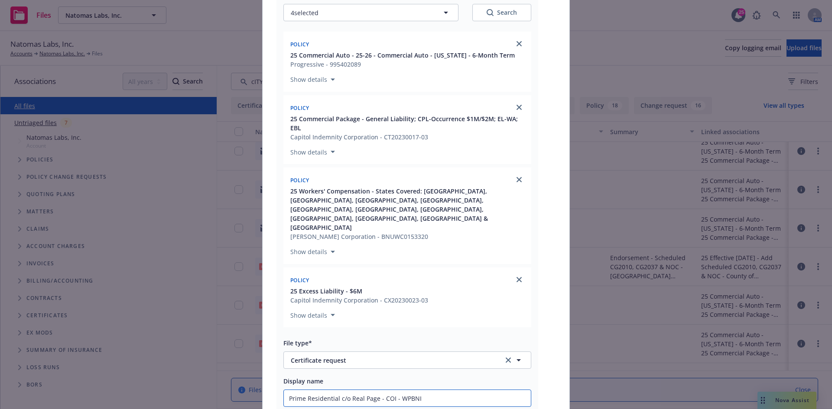
scroll to position [1034, 0]
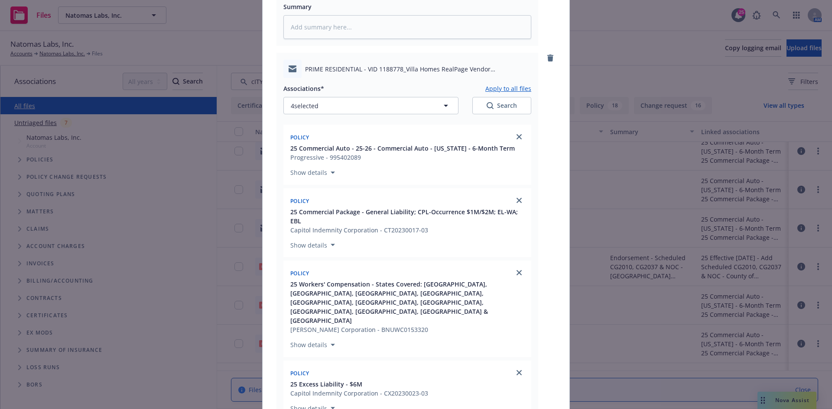
click at [500, 83] on button "Apply to all files" at bounding box center [508, 88] width 46 height 10
type textarea "x"
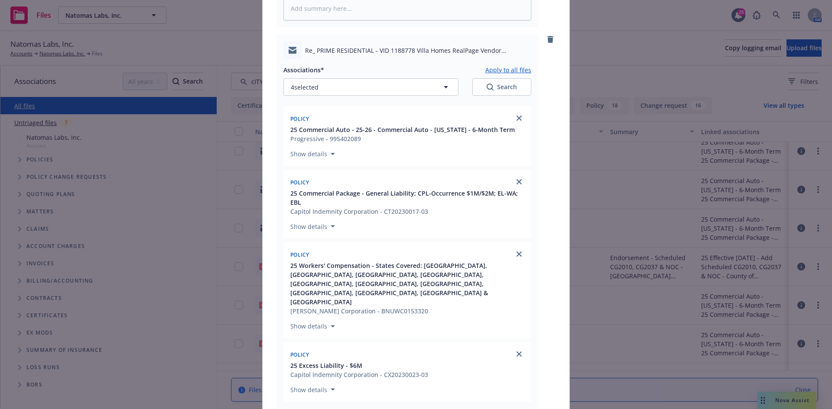
scroll to position [1640, 0]
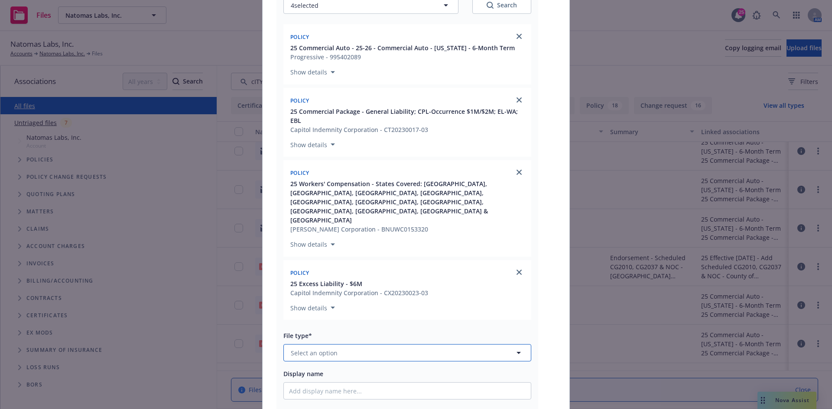
click at [394, 344] on button "Select an option" at bounding box center [407, 352] width 248 height 17
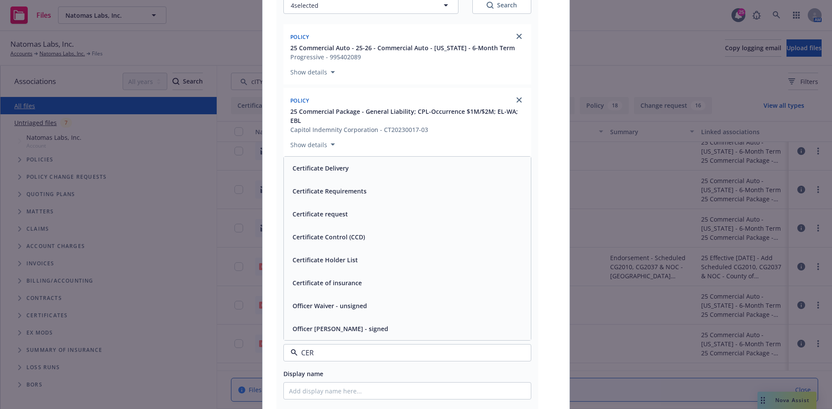
type input "CERT"
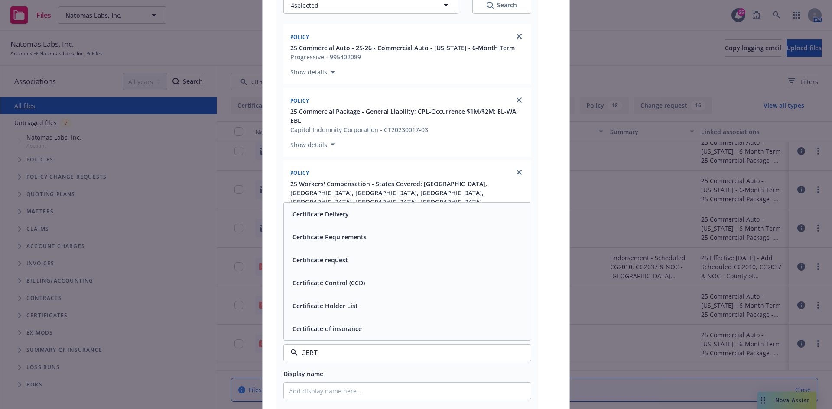
drag, startPoint x: 344, startPoint y: 146, endPoint x: 344, endPoint y: 155, distance: 8.7
click at [344, 254] on div "Certificate request" at bounding box center [319, 260] width 61 height 13
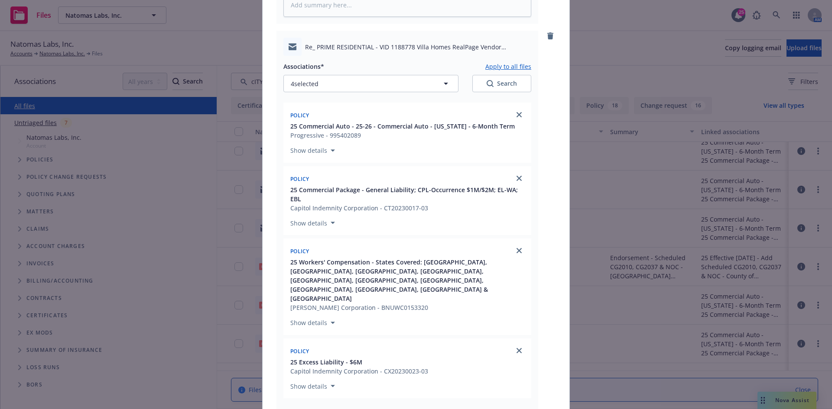
scroll to position [1469, 0]
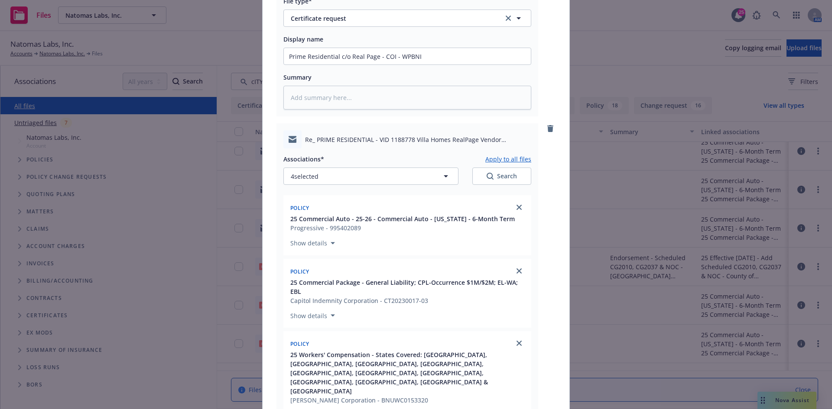
click at [497, 154] on button "Apply to all files" at bounding box center [508, 159] width 46 height 10
type textarea "x"
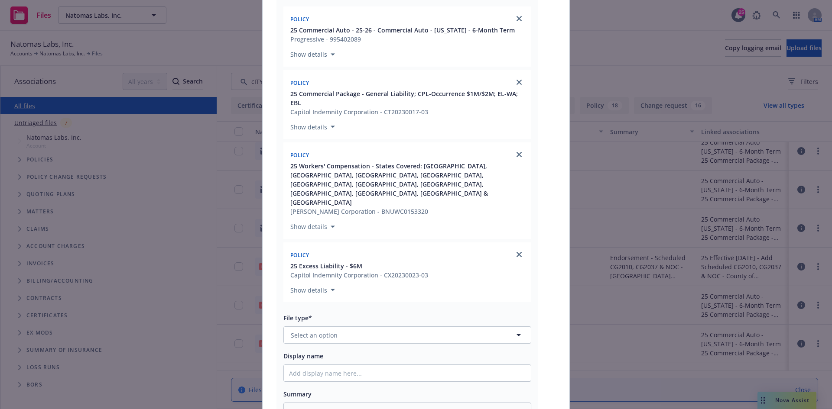
scroll to position [2165, 0]
click at [333, 331] on span "Select an option" at bounding box center [314, 335] width 47 height 9
type input "CERT"
click at [339, 400] on span "Certificate request" at bounding box center [319, 404] width 55 height 9
click at [335, 365] on input "Display name" at bounding box center [407, 373] width 247 height 16
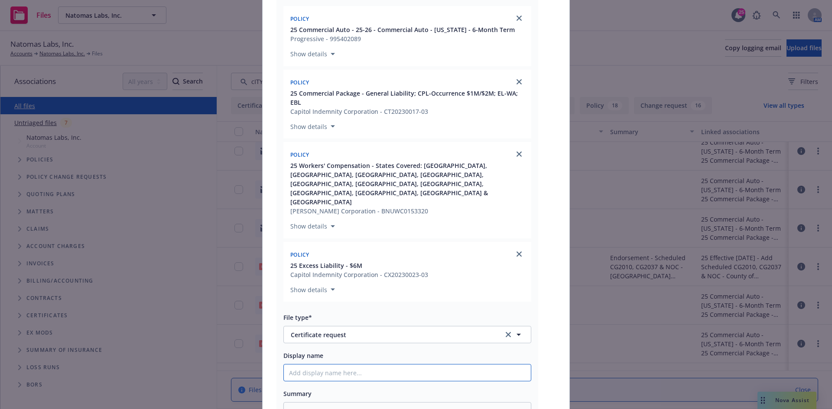
paste input "Prime Residential c/o Real Page - COI - WPBNI"
type textarea "x"
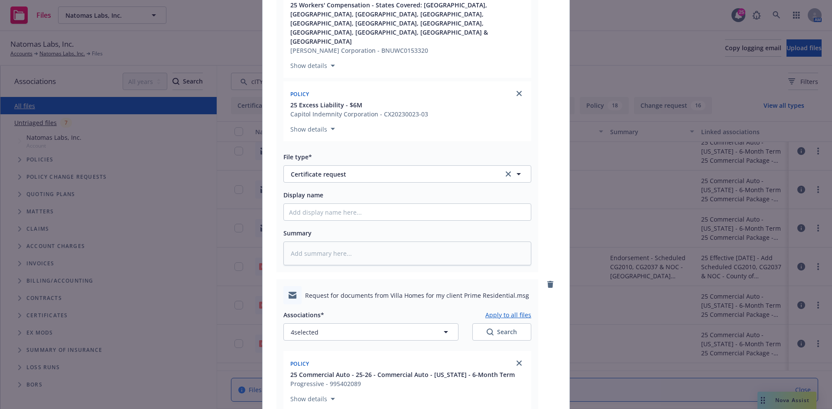
scroll to position [1818, 0]
type input "Prime Residential c/o Real Page - COI - WPBNI"
click at [305, 205] on input "Display name" at bounding box center [407, 213] width 247 height 16
paste input "Prime Residential c/o Real Page - COI - WPBNI"
type textarea "x"
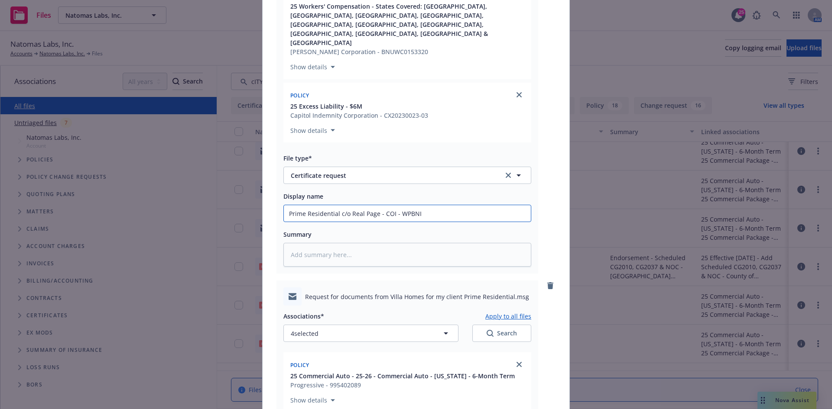
type input "Prime Residential c/o Real Page - COI - WPBNI"
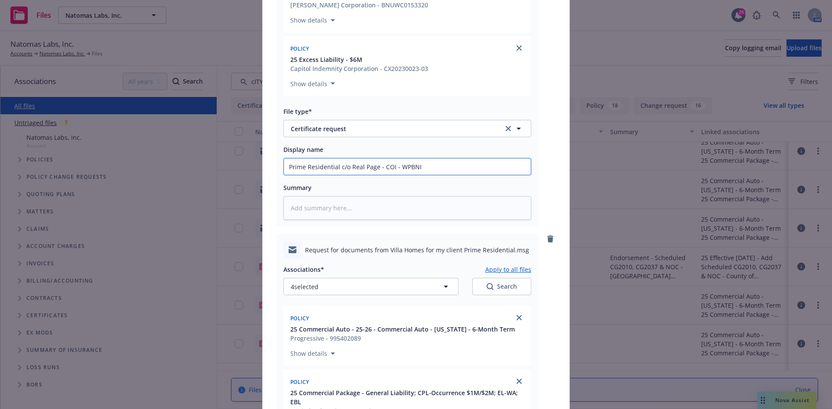
scroll to position [1861, 0]
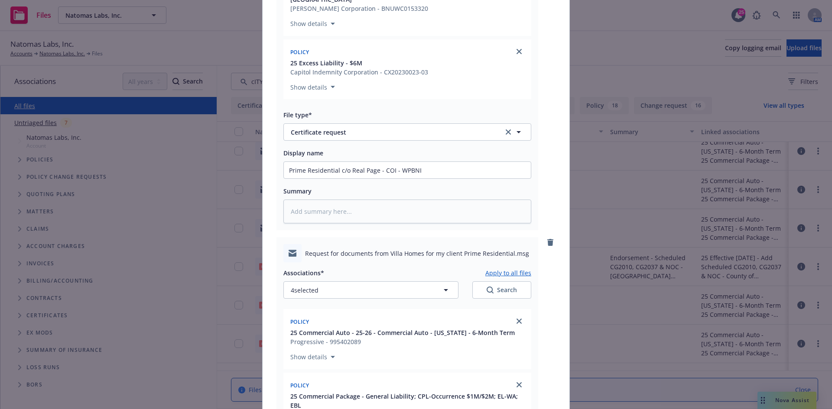
click at [493, 268] on button "Apply to all files" at bounding box center [508, 273] width 46 height 10
type textarea "x"
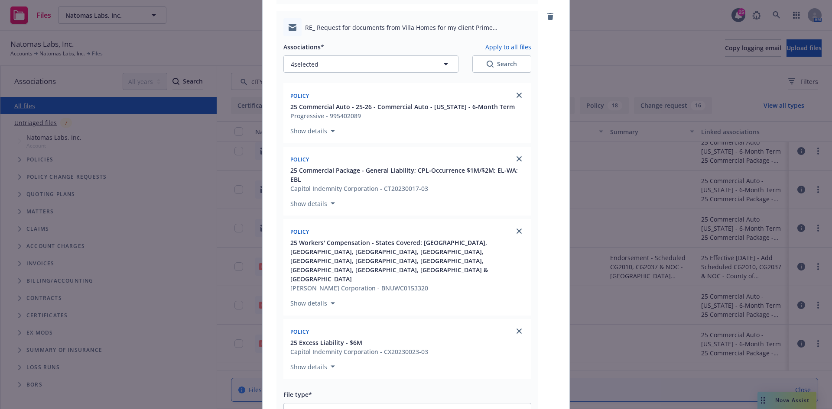
scroll to position [2644, 0]
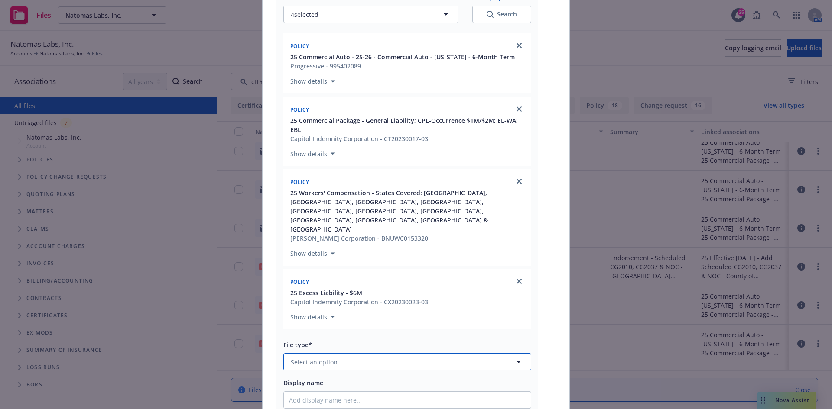
click at [384, 354] on button "Select an option" at bounding box center [407, 362] width 248 height 17
type input "e"
type input "cert"
click at [333, 392] on input "Display name" at bounding box center [407, 400] width 247 height 16
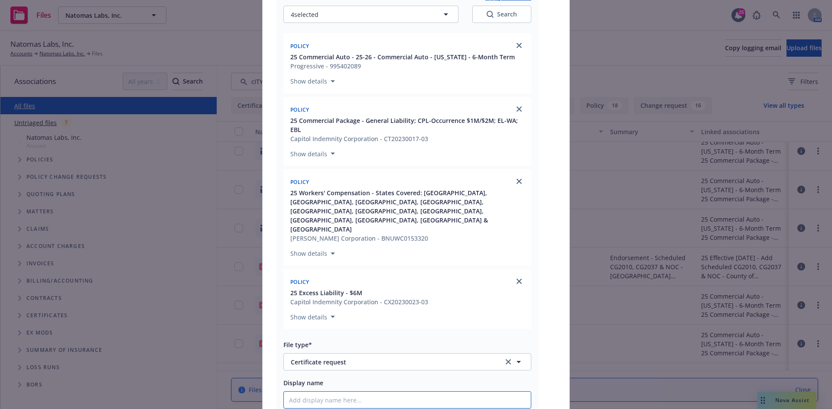
type textarea "x"
type input "I"
type textarea "x"
type input "In"
type textarea "x"
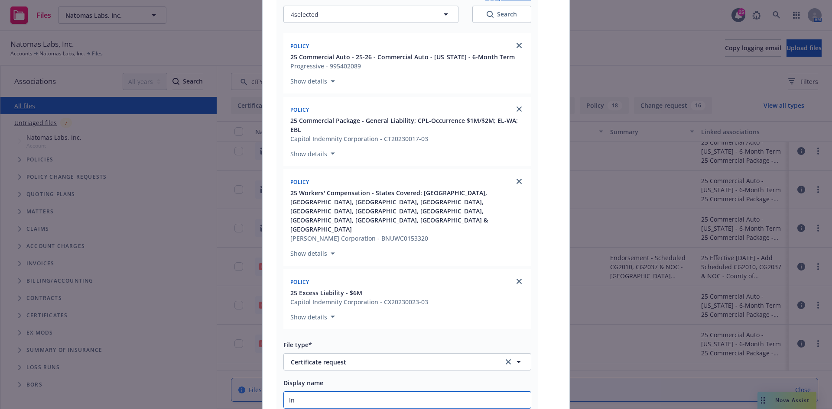
type input "Int"
type textarea "x"
type input "Inte"
type textarea "x"
type input "Inter"
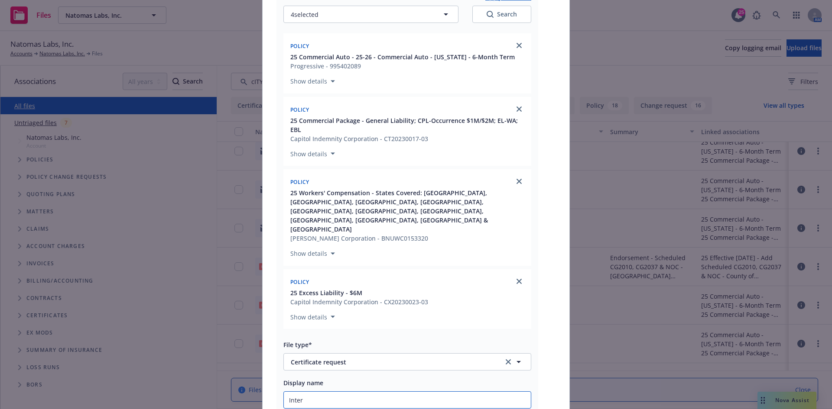
type textarea "x"
type input "Intern"
type textarea "x"
type input "Interna"
type textarea "x"
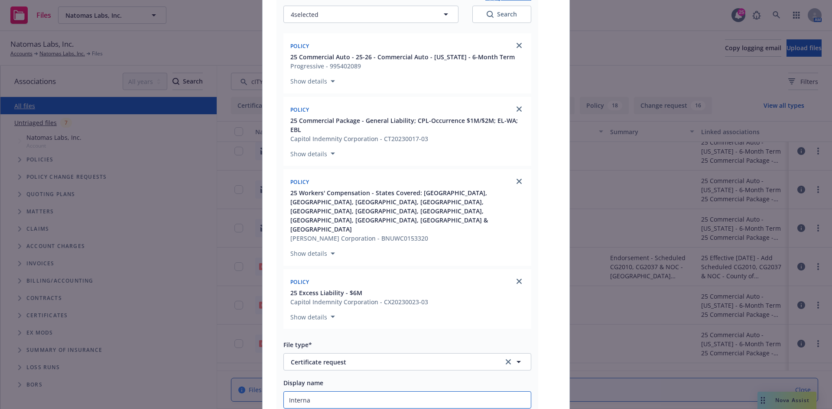
type input "Internal"
type textarea "x"
type input "Internal"
type textarea "x"
type input "Internal e"
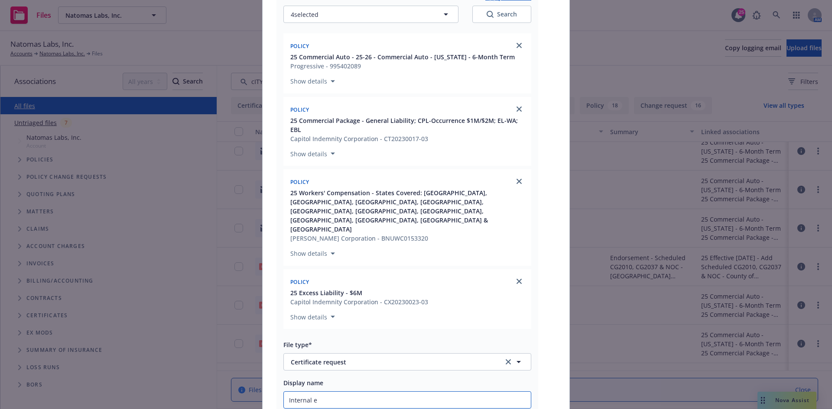
type textarea "x"
type input "Internal em"
type textarea "x"
type input "Internal emai"
type textarea "x"
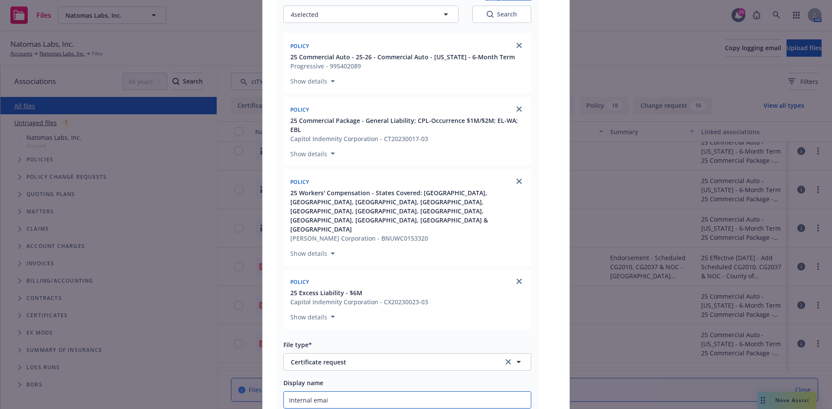
type input "Internal email"
type textarea "x"
type input "Internal email"
type textarea "x"
type input "Internal email c"
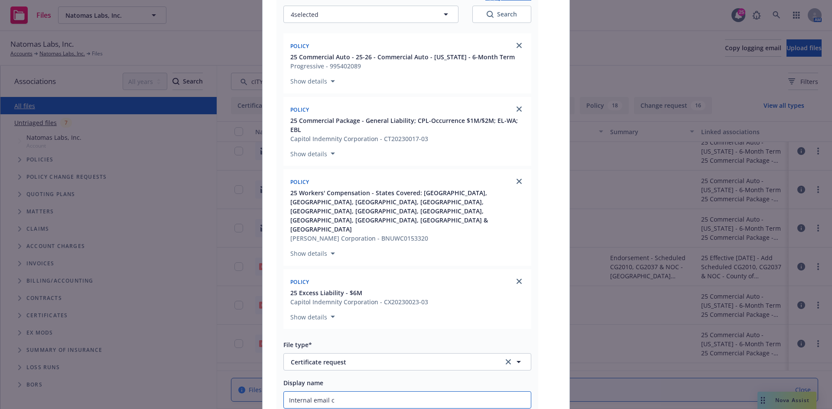
type textarea "x"
type input "Internal email co"
type textarea "x"
type input "Internal email cor"
type textarea "x"
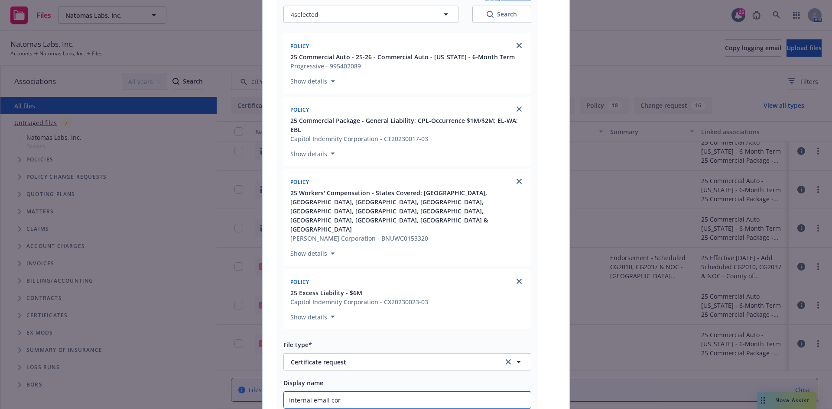
type input "Internal email corr"
type textarea "x"
type input "Internal email corre"
type textarea "x"
type input "Internal email corres"
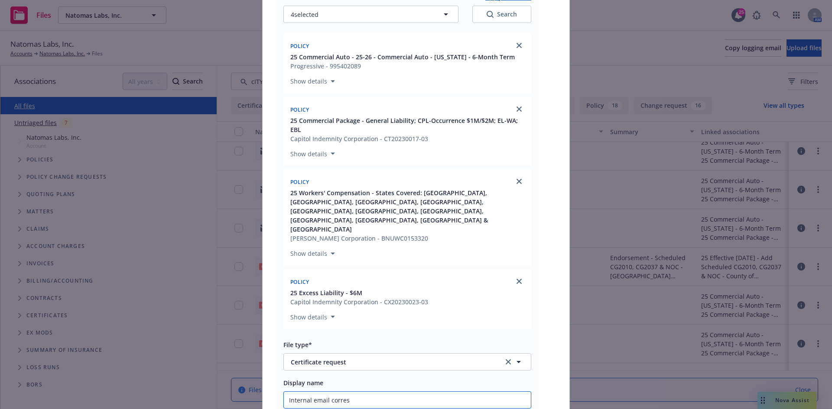
type textarea "x"
type input "Internal email corresp"
type textarea "x"
type input "Internal email correspo"
type textarea "x"
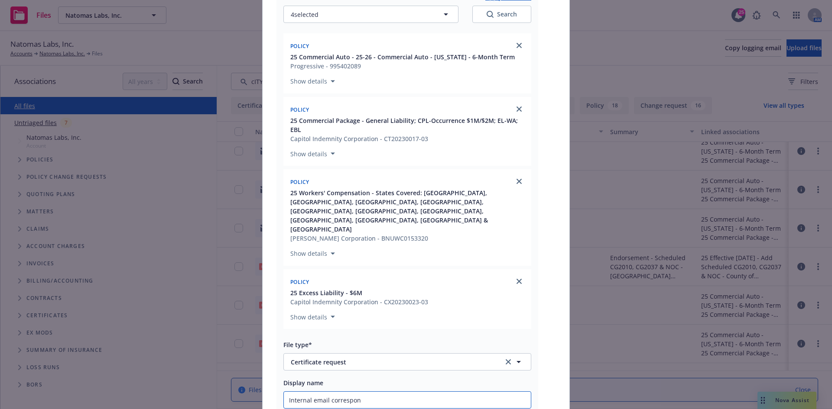
type input "Internal email correspond"
type textarea "x"
type input "Internal email corresponde"
type textarea "x"
type input "Internal email corresponden"
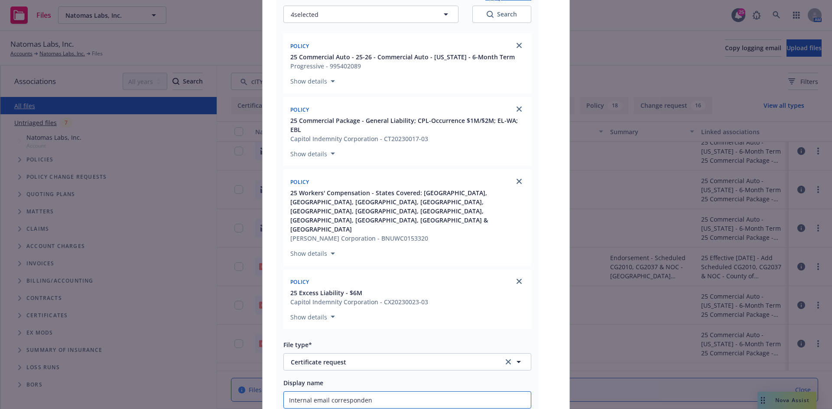
type textarea "x"
type input "Internal email correspondenc"
type textarea "x"
type input "Internal email correspondence"
type textarea "x"
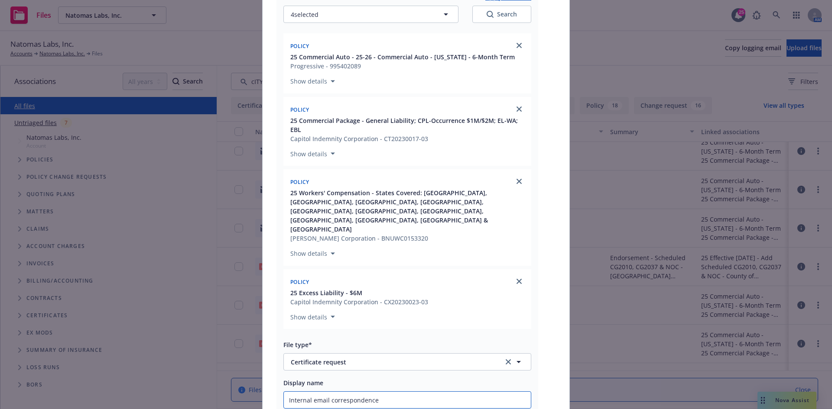
type input "Internal email correspondence"
type textarea "x"
paste input "Prime Residential c/o Real Page - COI - WPBNI"
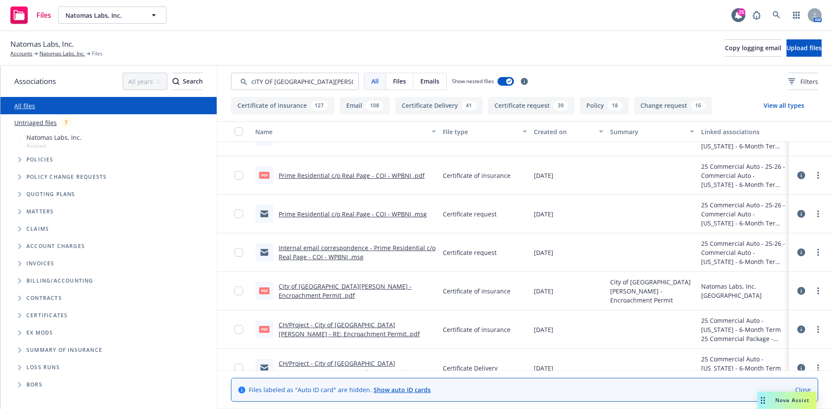
scroll to position [0, 0]
